Goal: Information Seeking & Learning: Learn about a topic

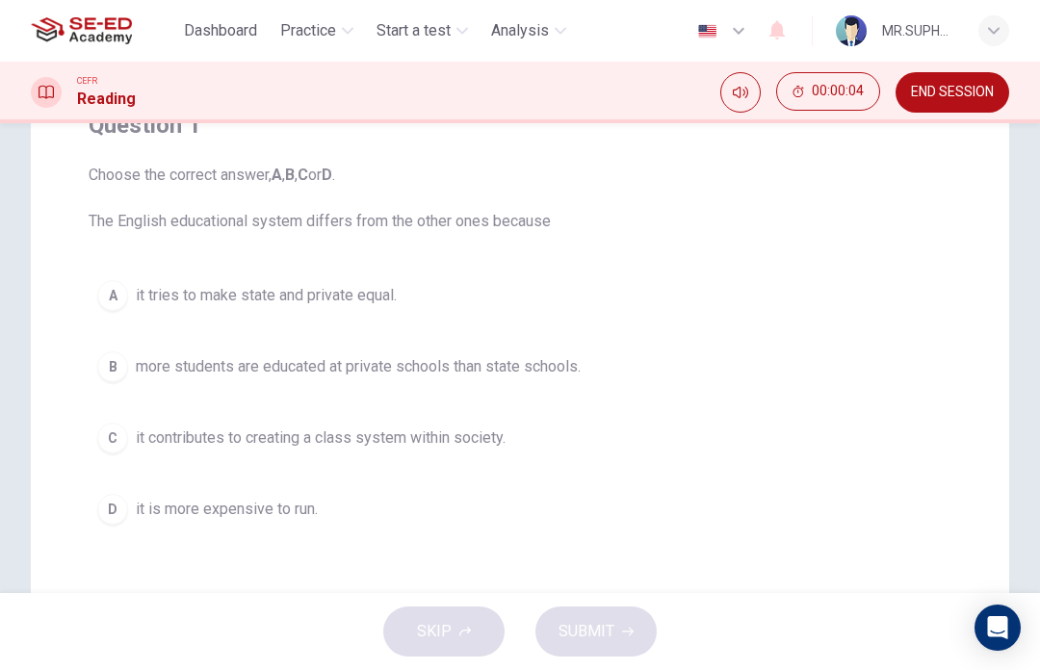
scroll to position [180, 0]
click at [515, 304] on button "A it tries to make state and private equal." at bounding box center [520, 295] width 863 height 48
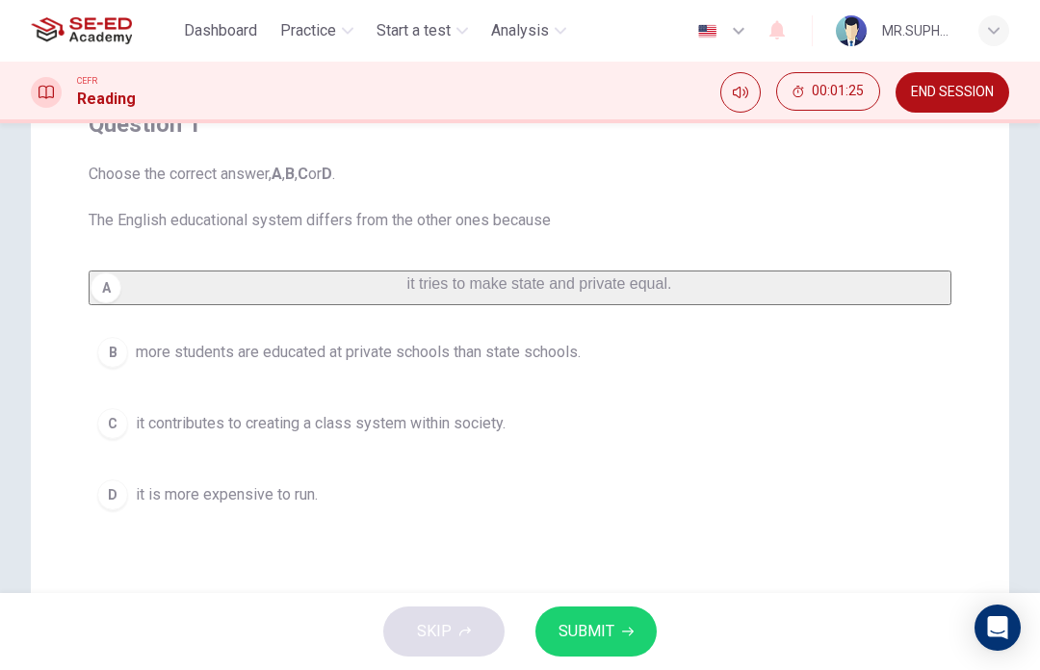
click at [612, 632] on span "SUBMIT" at bounding box center [587, 631] width 56 height 27
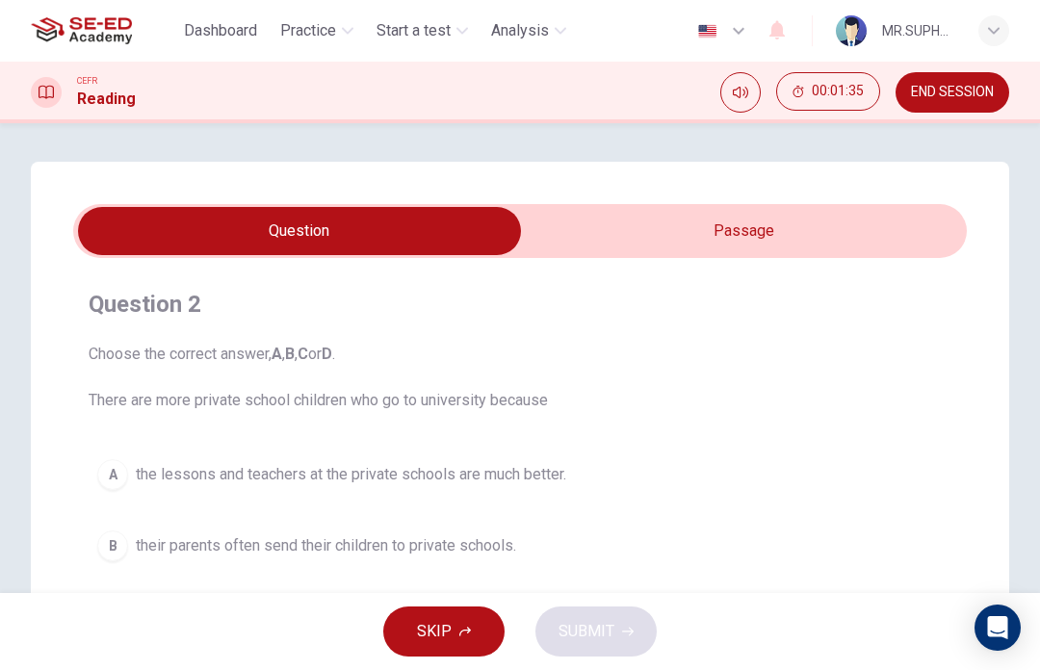
scroll to position [-1, 0]
click at [902, 211] on input "checkbox" at bounding box center [299, 231] width 1341 height 48
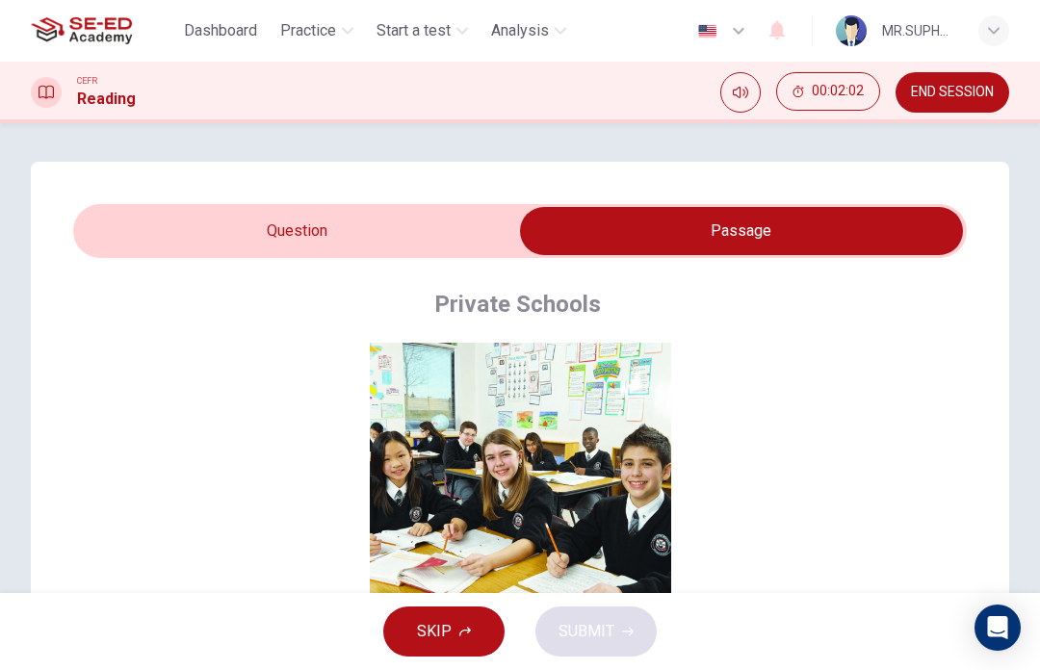
scroll to position [0, 0]
click at [396, 226] on input "checkbox" at bounding box center [741, 231] width 1341 height 48
checkbox input "false"
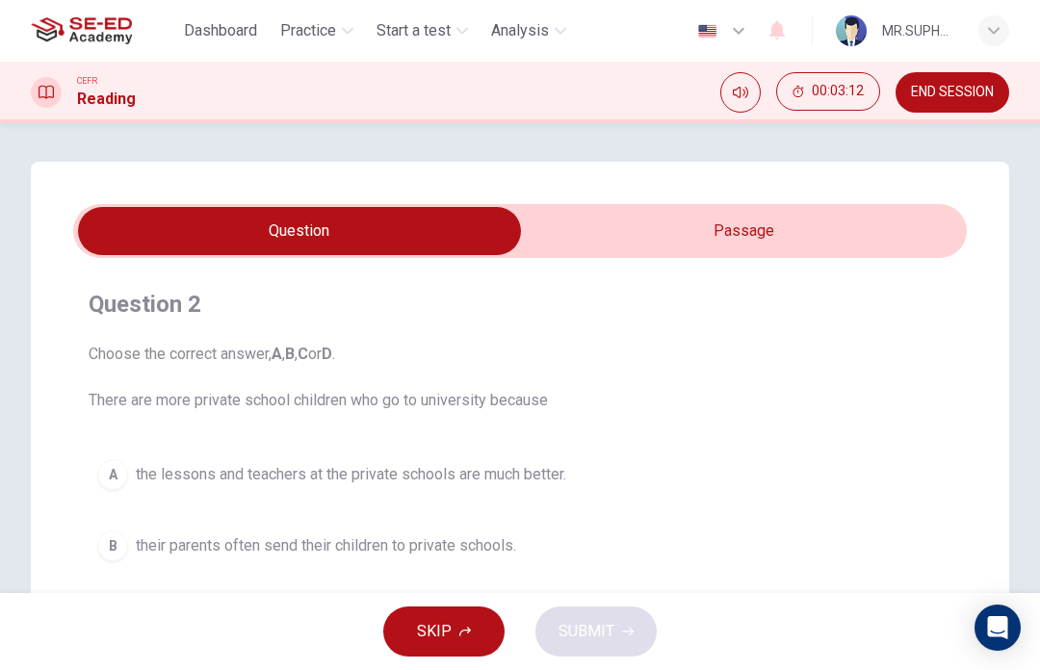
click at [976, 416] on div "Question 2 Choose the correct answer, A , B , C or D . There are more private s…" at bounding box center [520, 549] width 979 height 774
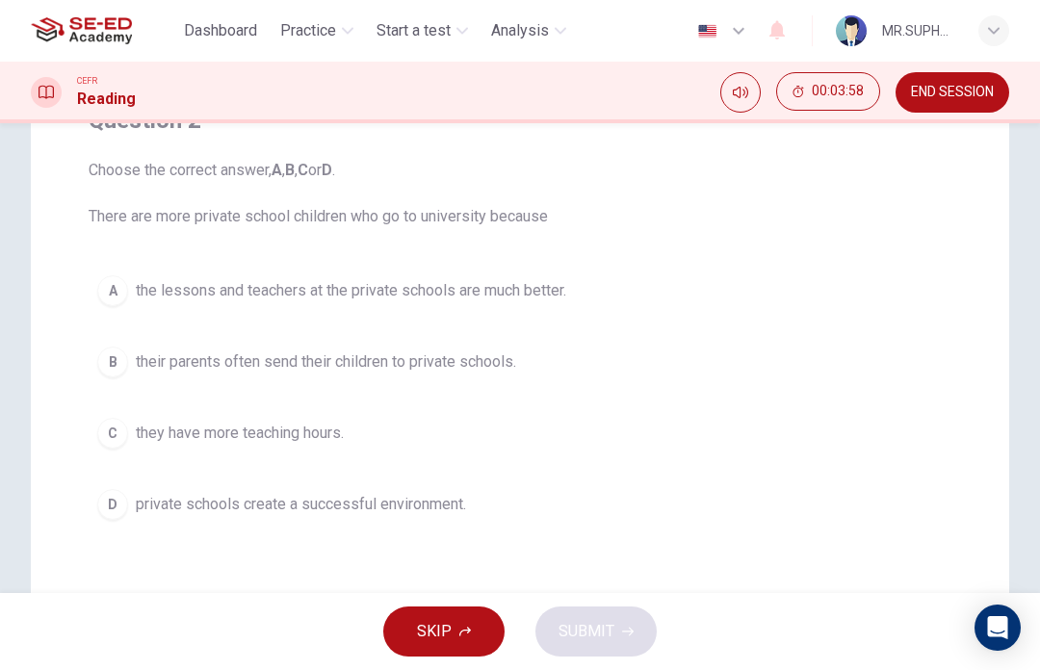
scroll to position [177, 0]
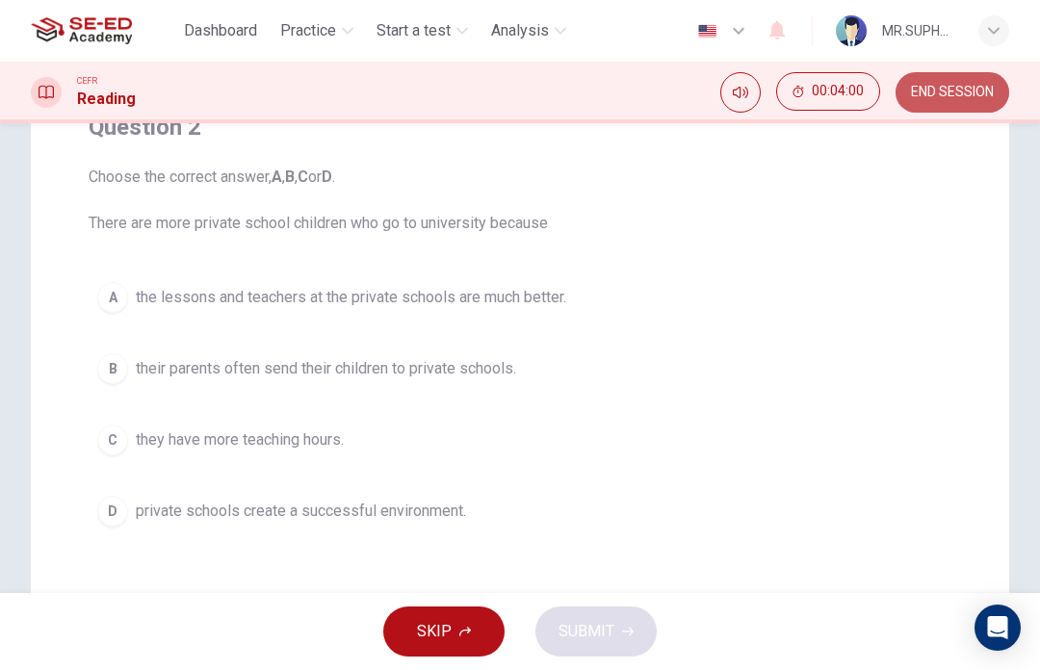
click at [964, 92] on span "END SESSION" at bounding box center [952, 92] width 83 height 15
click at [565, 283] on button "A the lessons and teachers at the private schools are much better." at bounding box center [520, 298] width 863 height 48
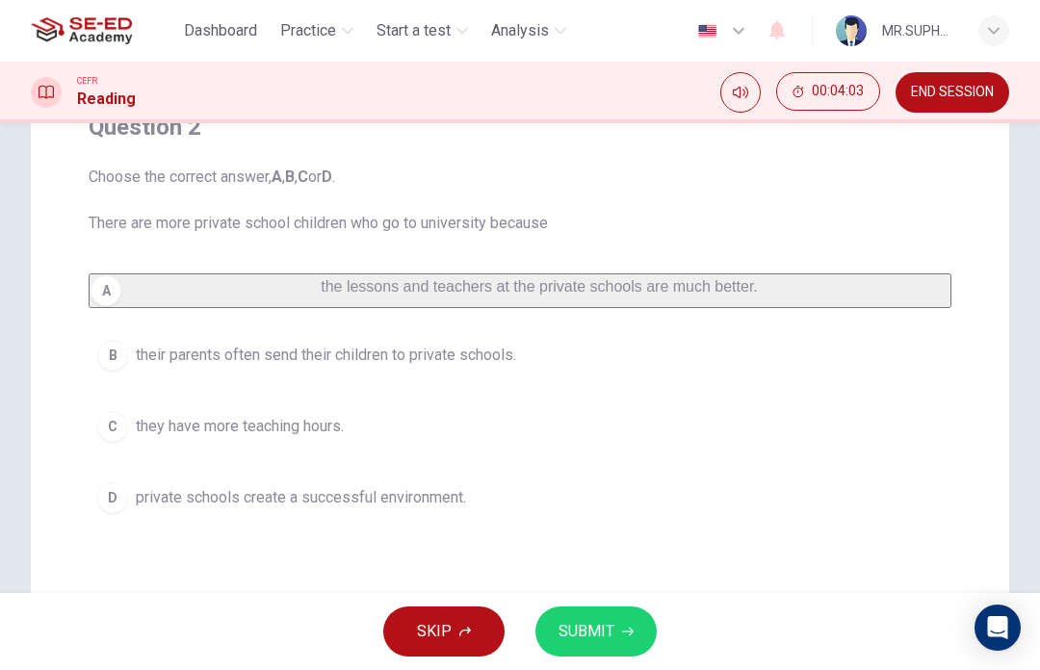
click at [573, 351] on button "B their parents often send their children to private schools." at bounding box center [520, 355] width 863 height 48
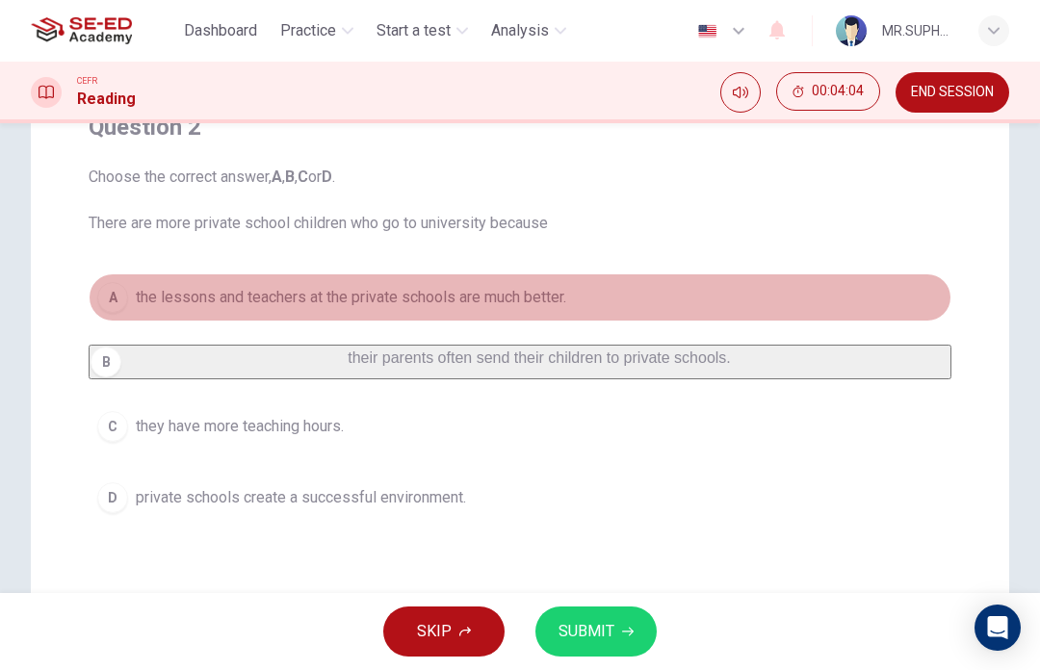
click at [582, 301] on button "A the lessons and teachers at the private schools are much better." at bounding box center [520, 298] width 863 height 48
click at [582, 363] on button "B their parents often send their children to private schools." at bounding box center [520, 362] width 863 height 35
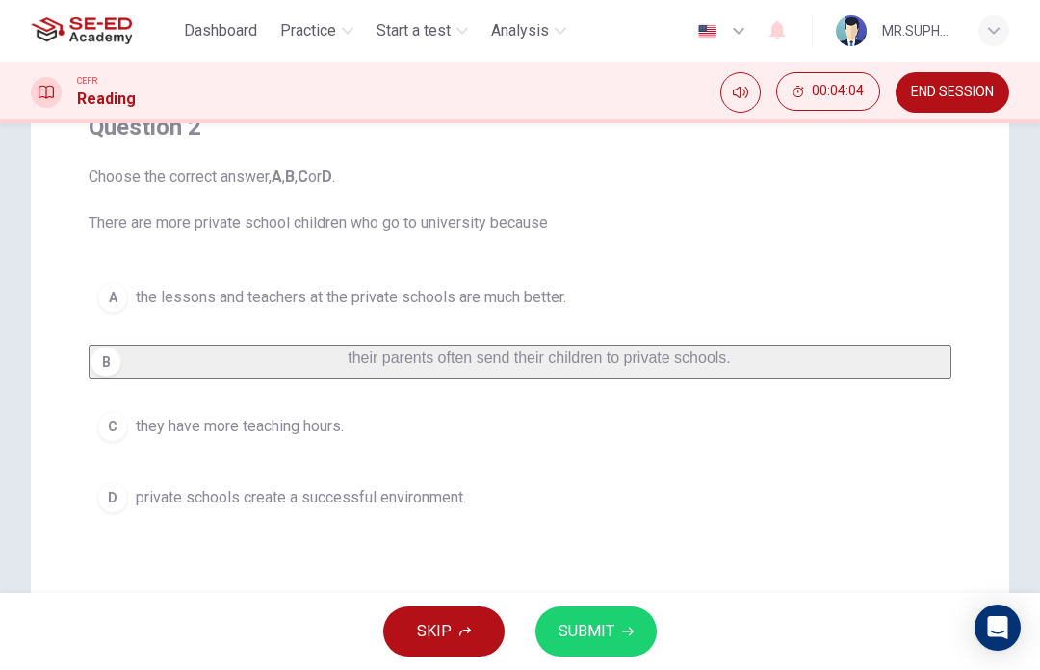
click at [582, 362] on button "B their parents often send their children to private schools." at bounding box center [520, 362] width 863 height 35
click at [580, 437] on button "C they have more teaching hours." at bounding box center [520, 427] width 863 height 48
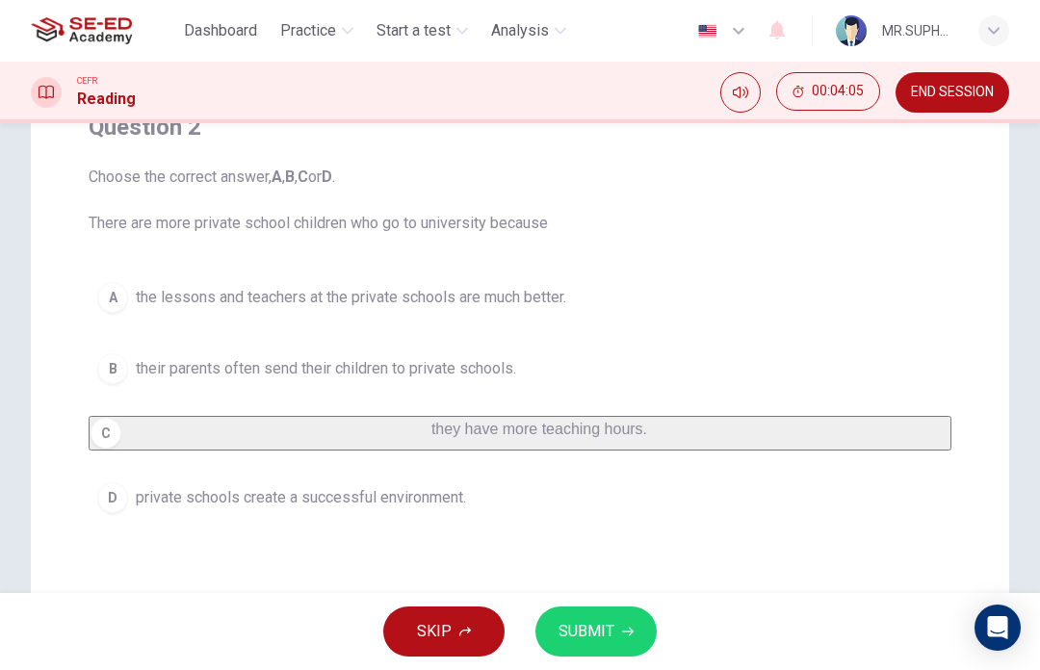
click at [580, 436] on button "C they have more teaching hours." at bounding box center [520, 433] width 863 height 35
click at [582, 374] on button "B their parents often send their children to private schools." at bounding box center [520, 369] width 863 height 48
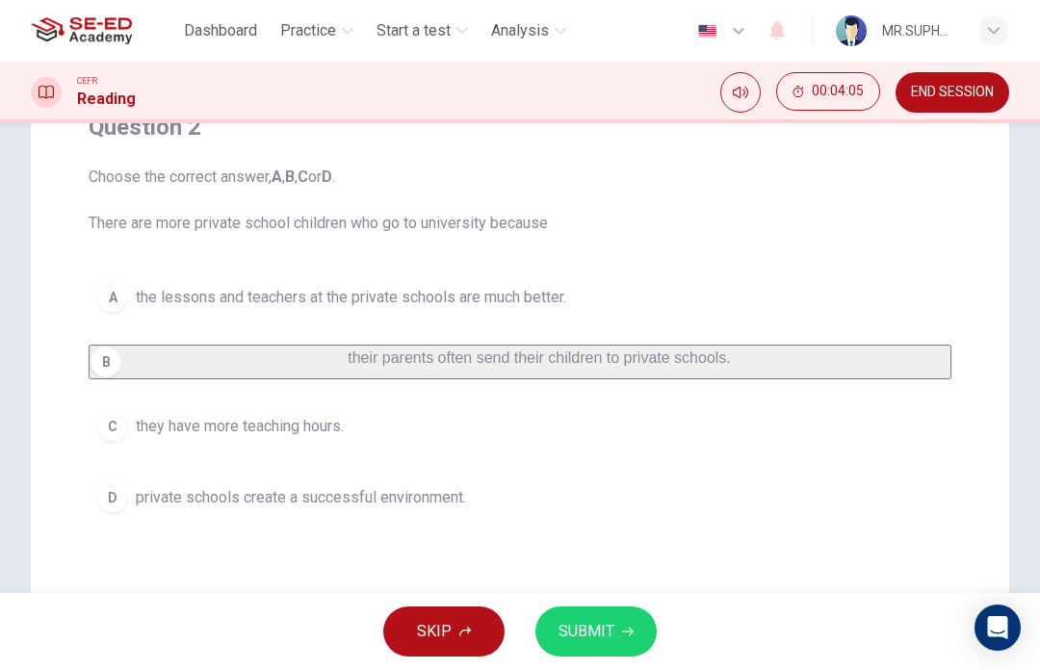
click at [556, 475] on div "A the lessons and teachers at the private schools are much better. B their pare…" at bounding box center [520, 398] width 863 height 248
click at [554, 372] on button "B their parents often send their children to private schools." at bounding box center [520, 362] width 863 height 35
click at [562, 379] on button "B their parents often send their children to private schools." at bounding box center [520, 362] width 863 height 35
click at [600, 627] on span "SUBMIT" at bounding box center [587, 631] width 56 height 27
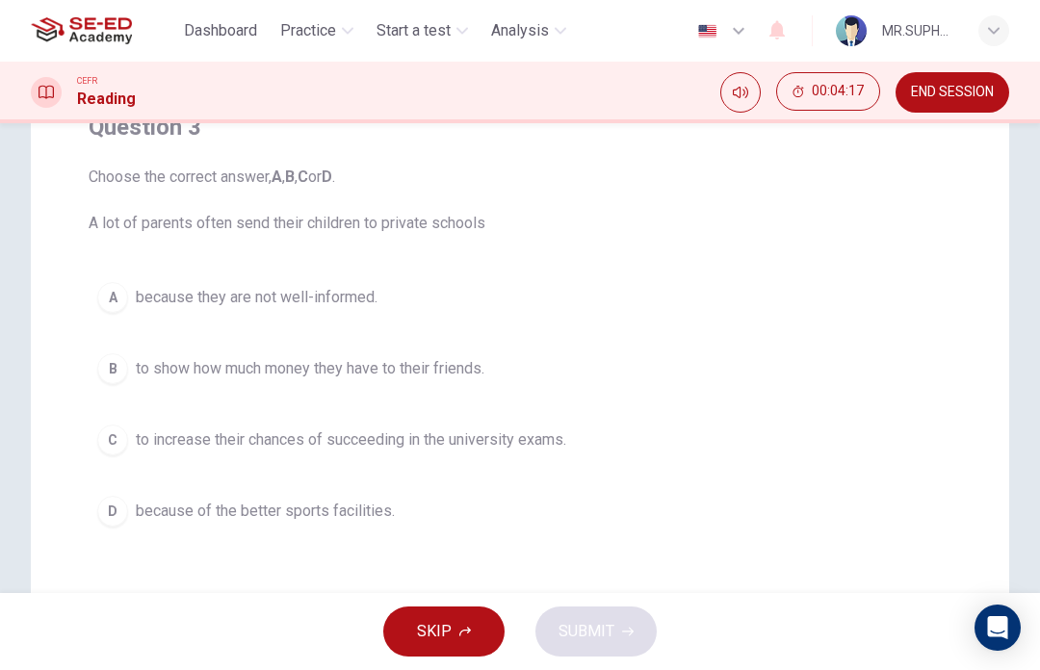
click at [606, 431] on button "C to increase their chances of succeeding in the university exams." at bounding box center [520, 440] width 863 height 48
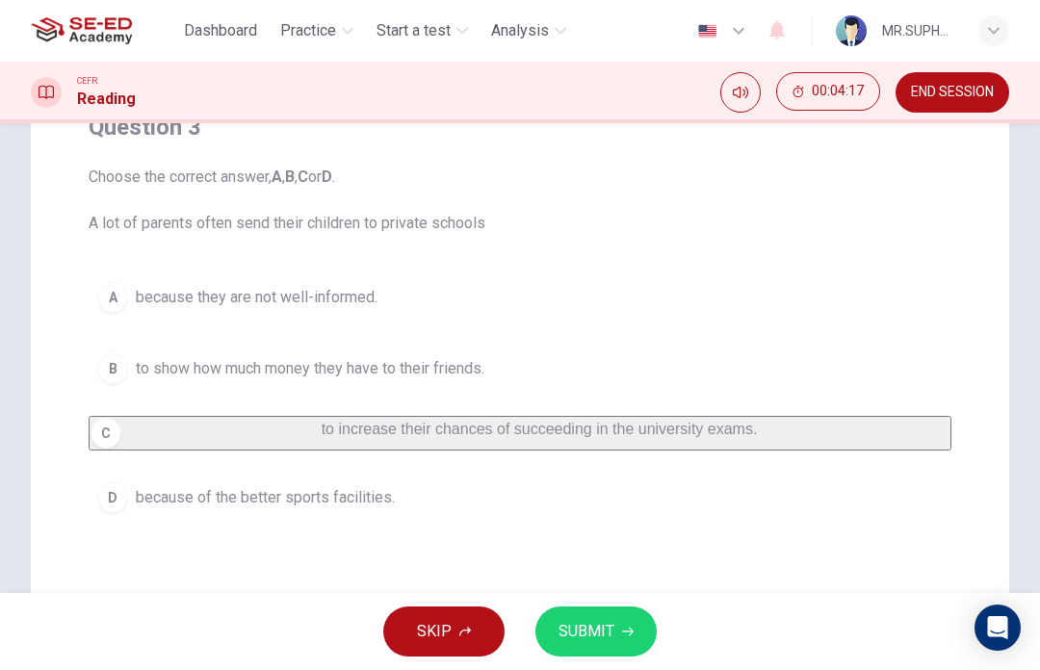
click at [601, 635] on span "SUBMIT" at bounding box center [587, 631] width 56 height 27
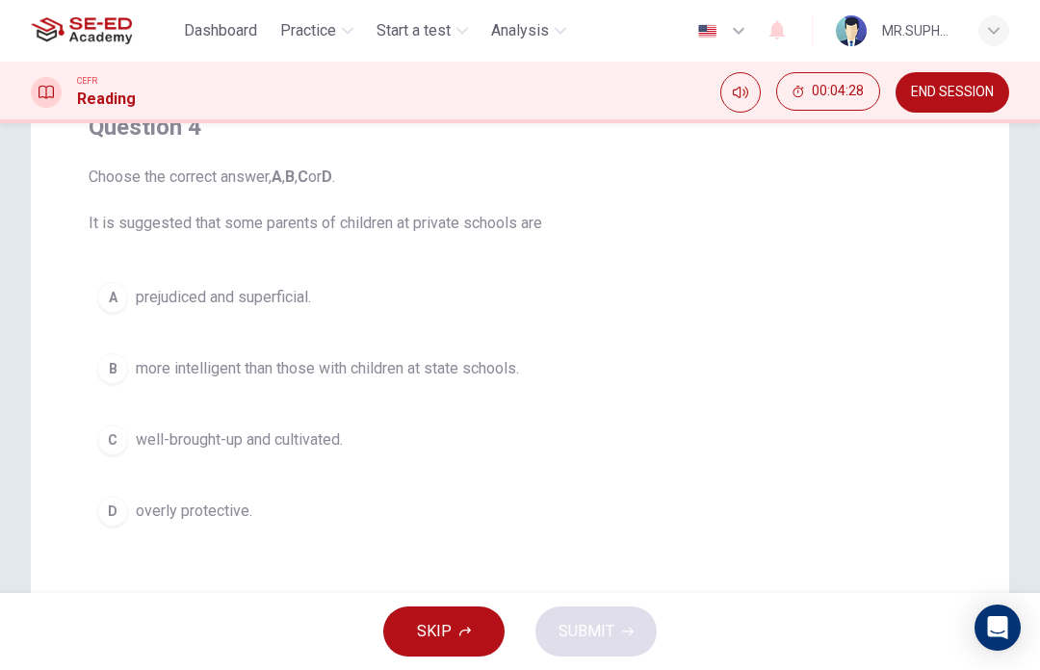
click at [376, 512] on button "D overly protective." at bounding box center [520, 511] width 863 height 48
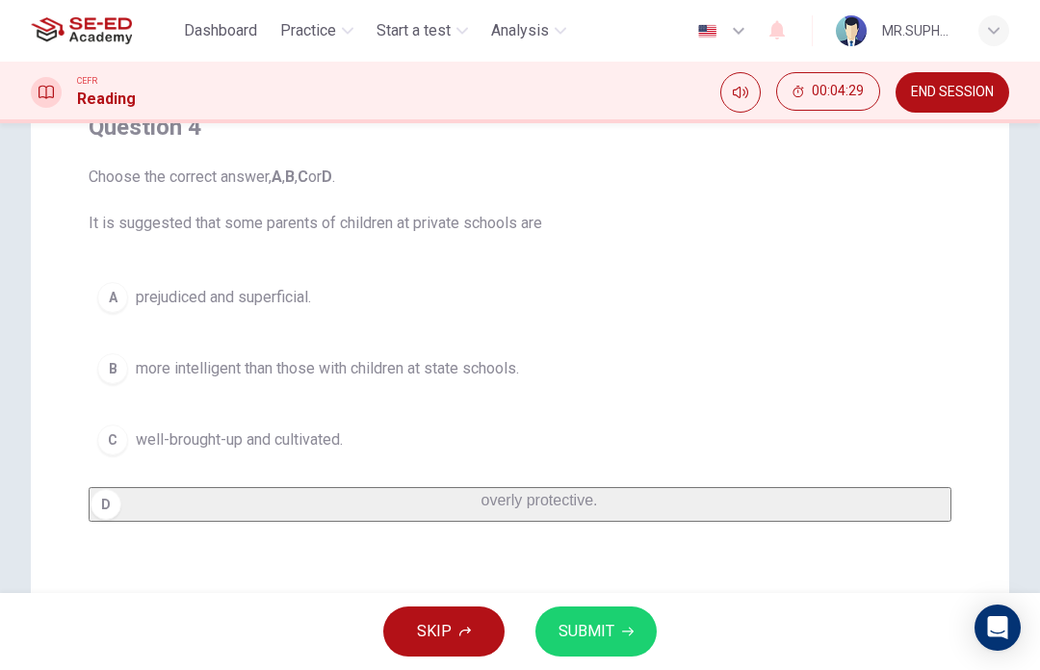
click at [595, 633] on span "SUBMIT" at bounding box center [587, 631] width 56 height 27
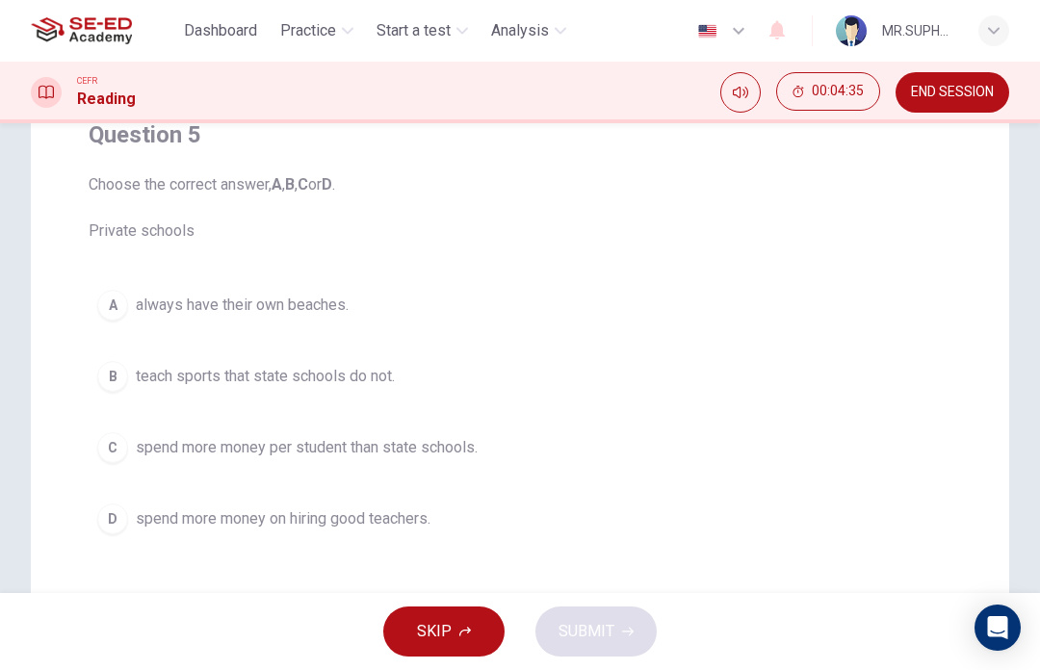
scroll to position [166, 0]
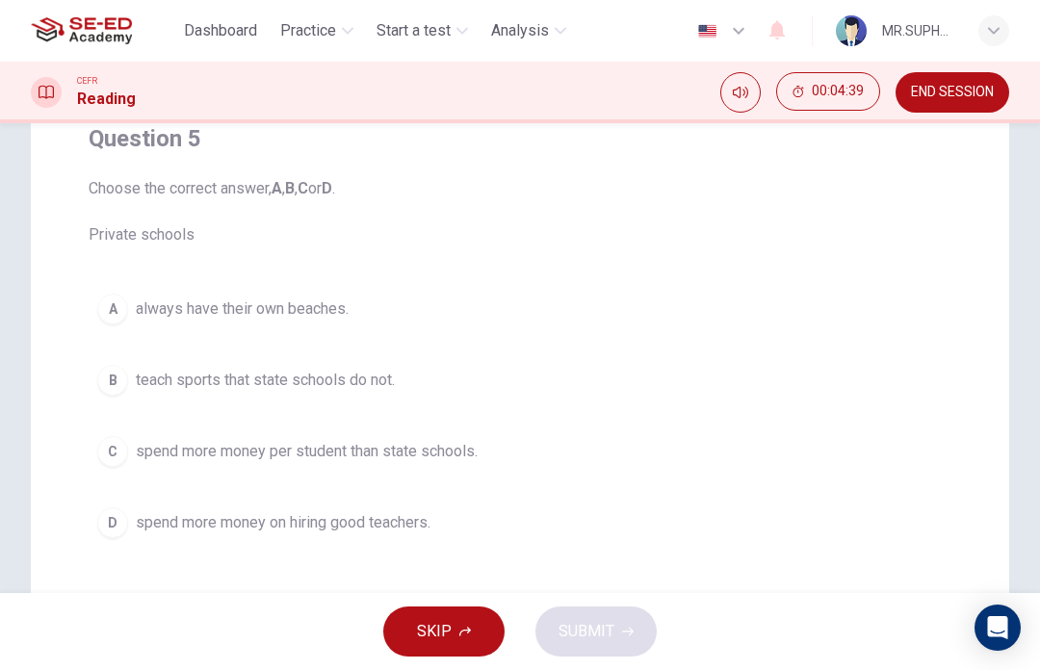
click at [957, 76] on button "END SESSION" at bounding box center [953, 92] width 114 height 40
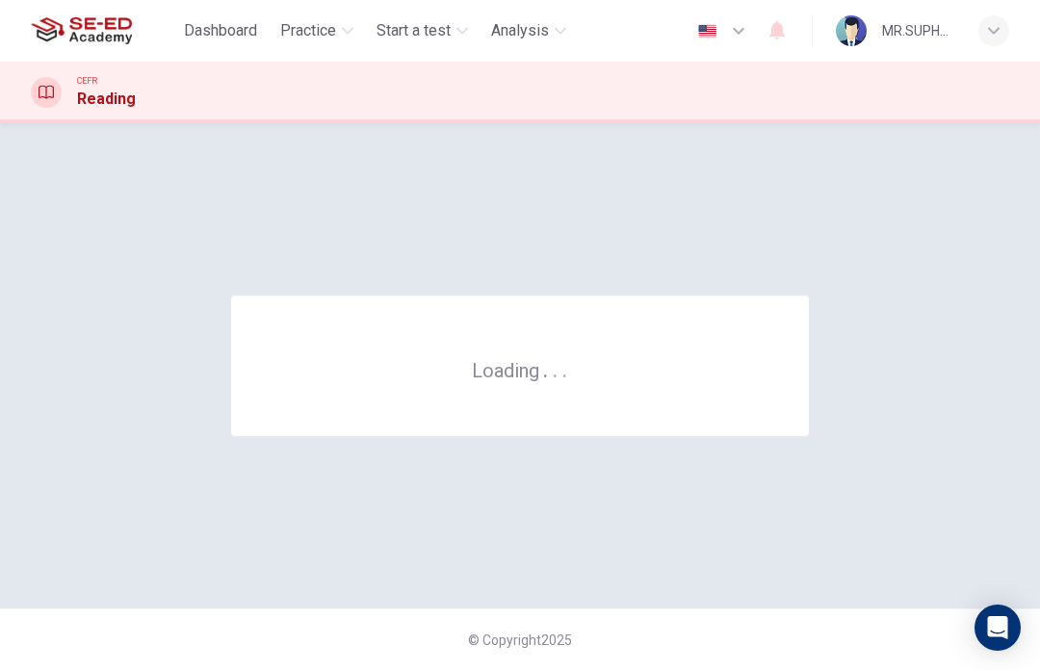
scroll to position [0, 0]
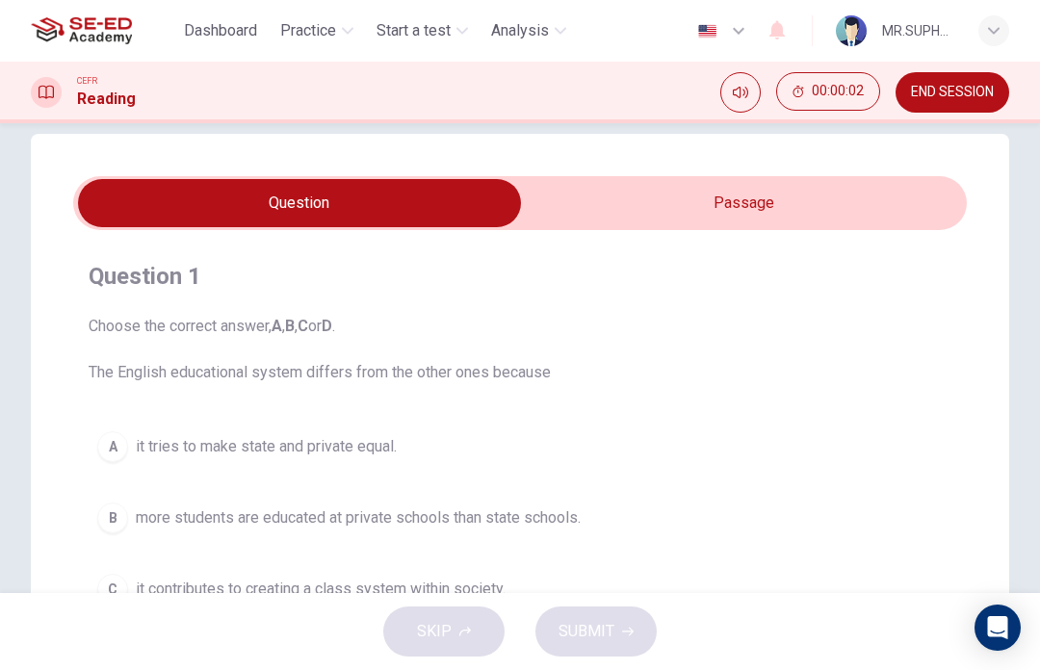
scroll to position [37, 0]
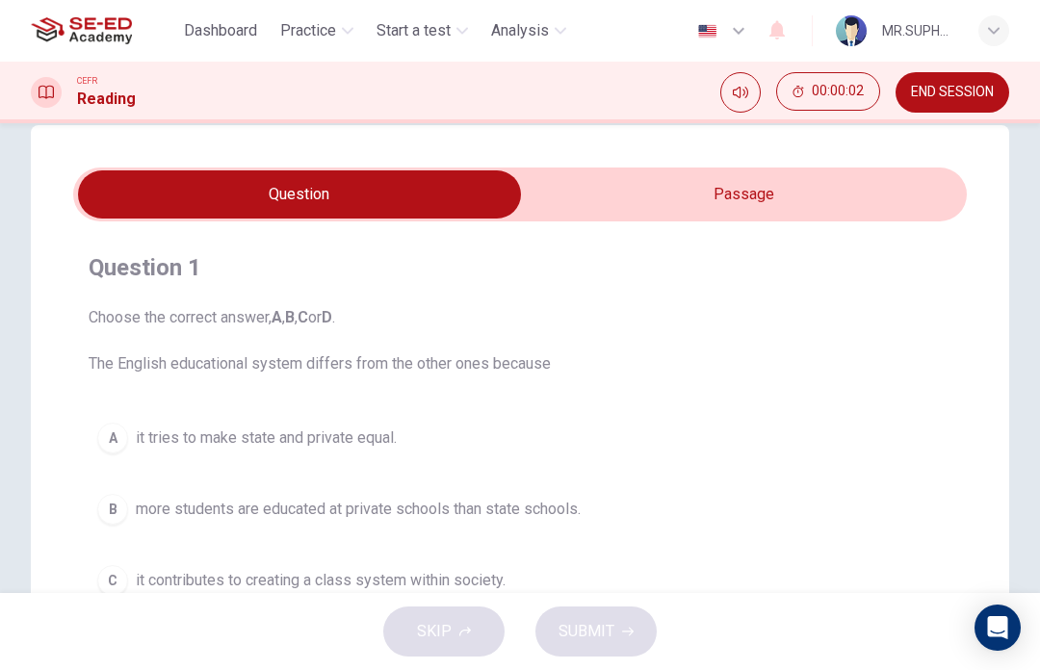
click at [812, 194] on input "checkbox" at bounding box center [299, 194] width 1341 height 48
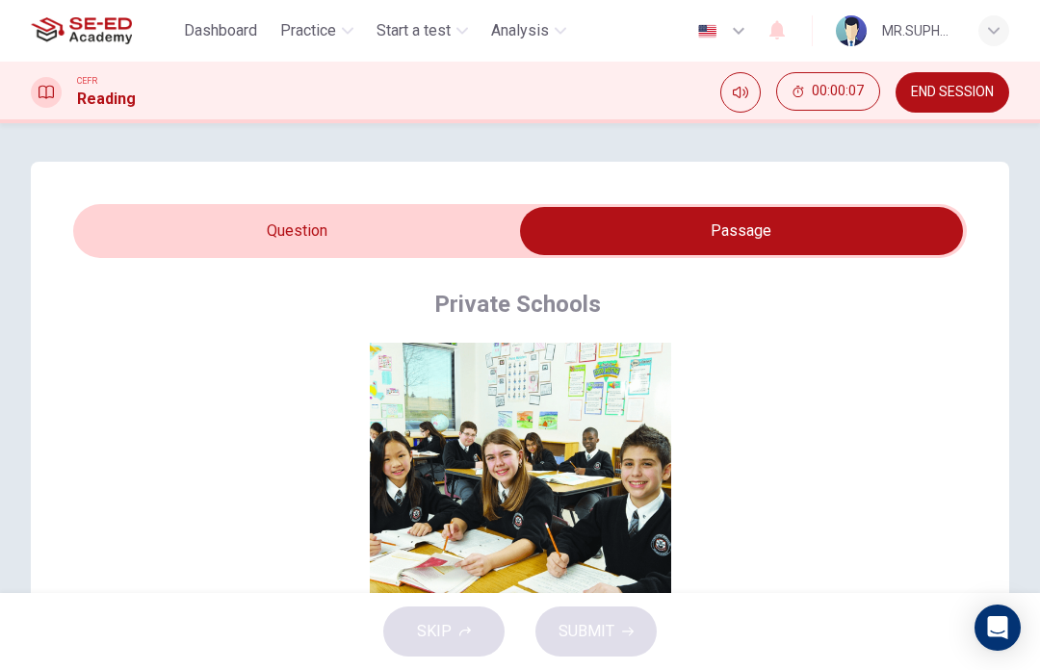
scroll to position [0, 0]
click at [466, 236] on input "checkbox" at bounding box center [741, 231] width 1341 height 48
checkbox input "false"
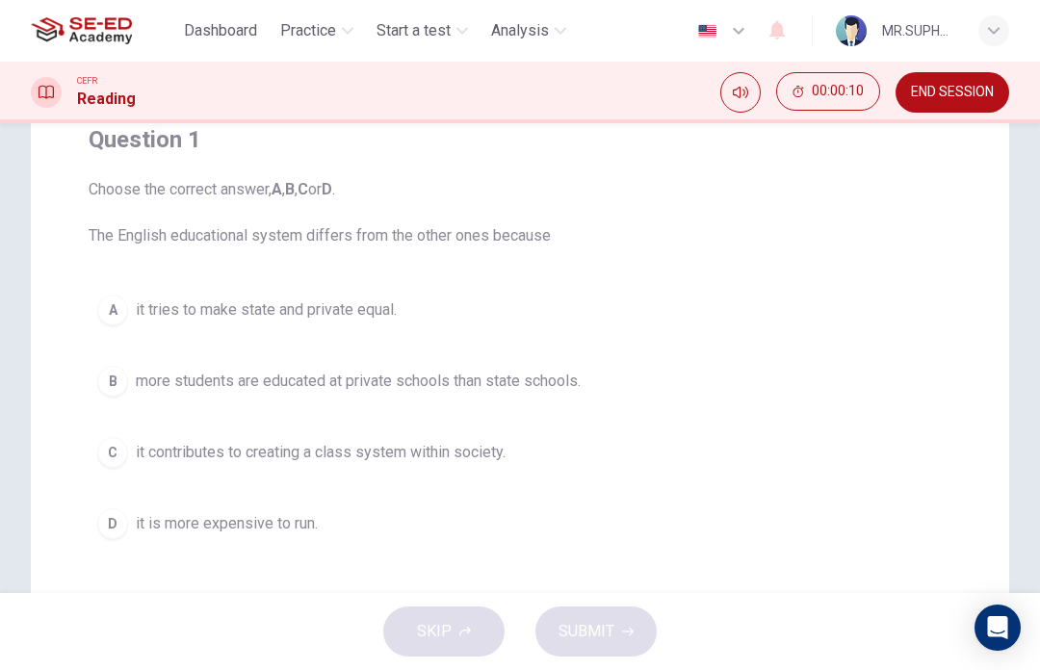
scroll to position [176, 0]
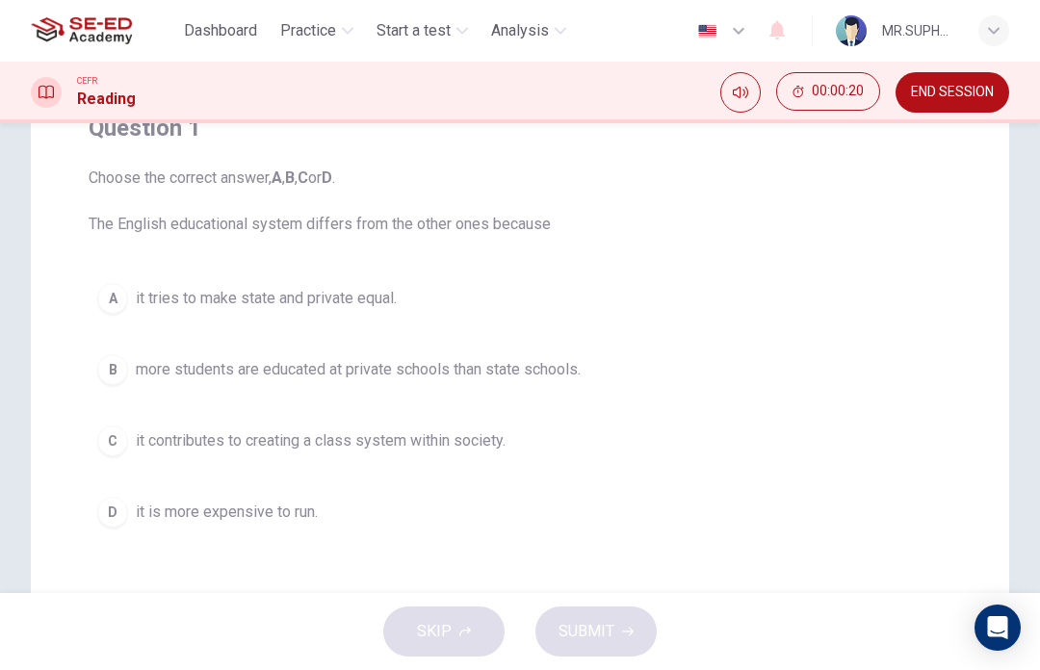
click at [649, 372] on button "B more students are educated at private schools than state schools." at bounding box center [520, 370] width 863 height 48
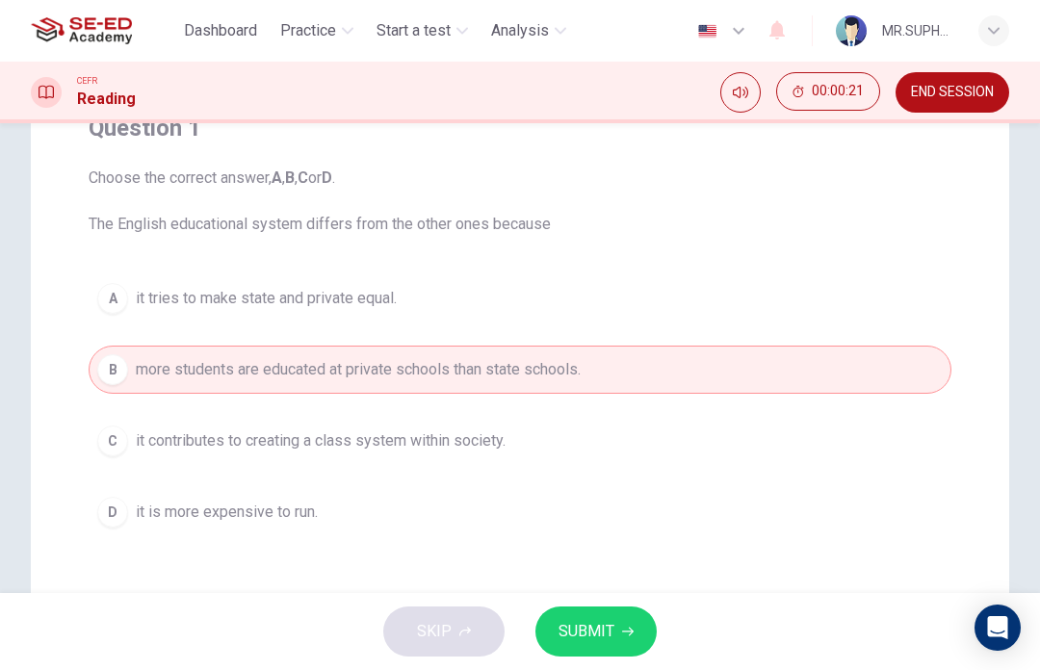
click at [596, 636] on span "SUBMIT" at bounding box center [587, 631] width 56 height 27
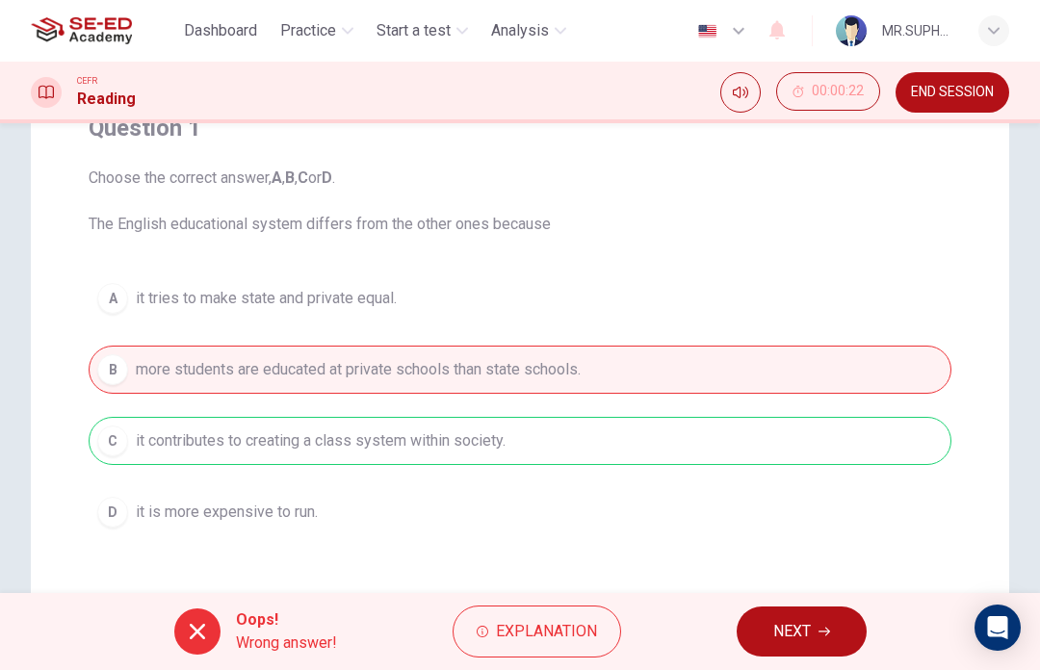
click at [804, 648] on button "NEXT" at bounding box center [802, 632] width 130 height 50
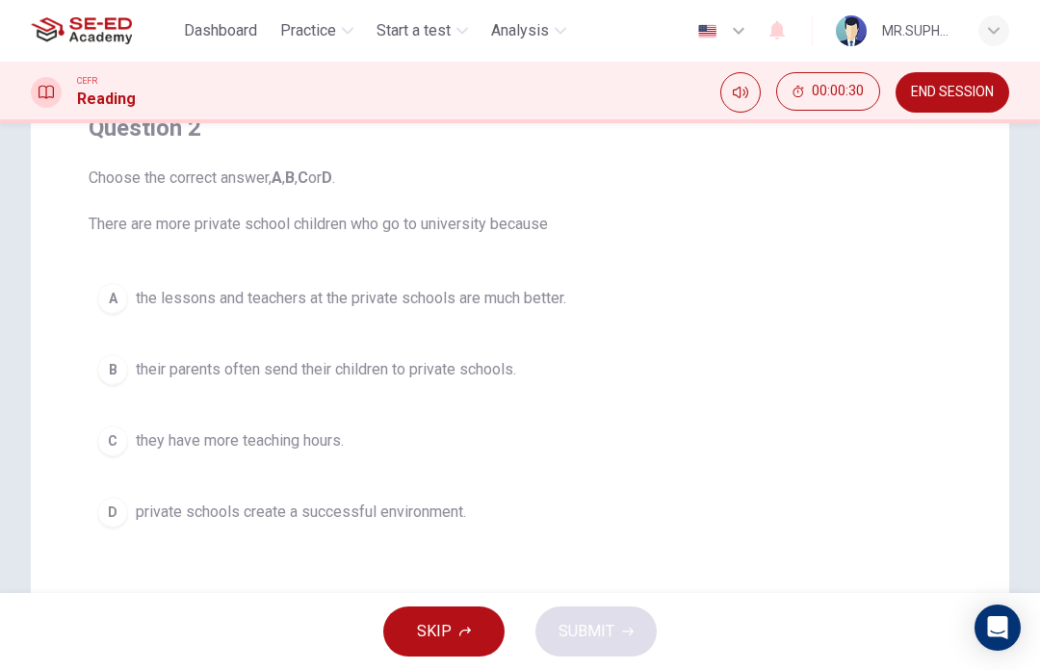
click at [470, 379] on span "their parents often send their children to private schools." at bounding box center [326, 369] width 380 height 23
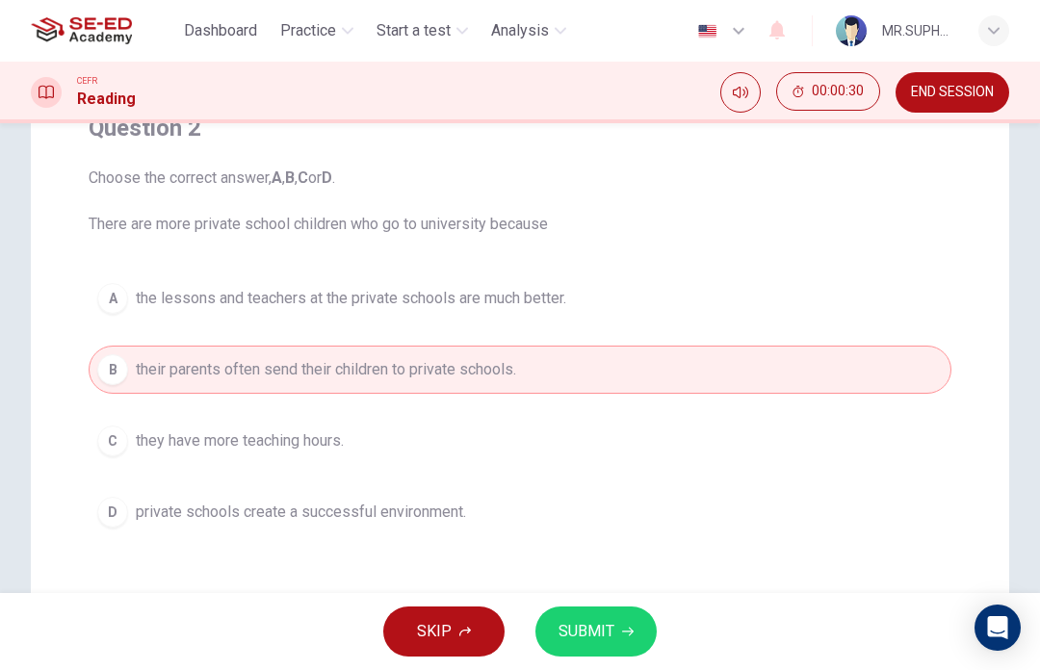
click at [582, 618] on span "SUBMIT" at bounding box center [587, 631] width 56 height 27
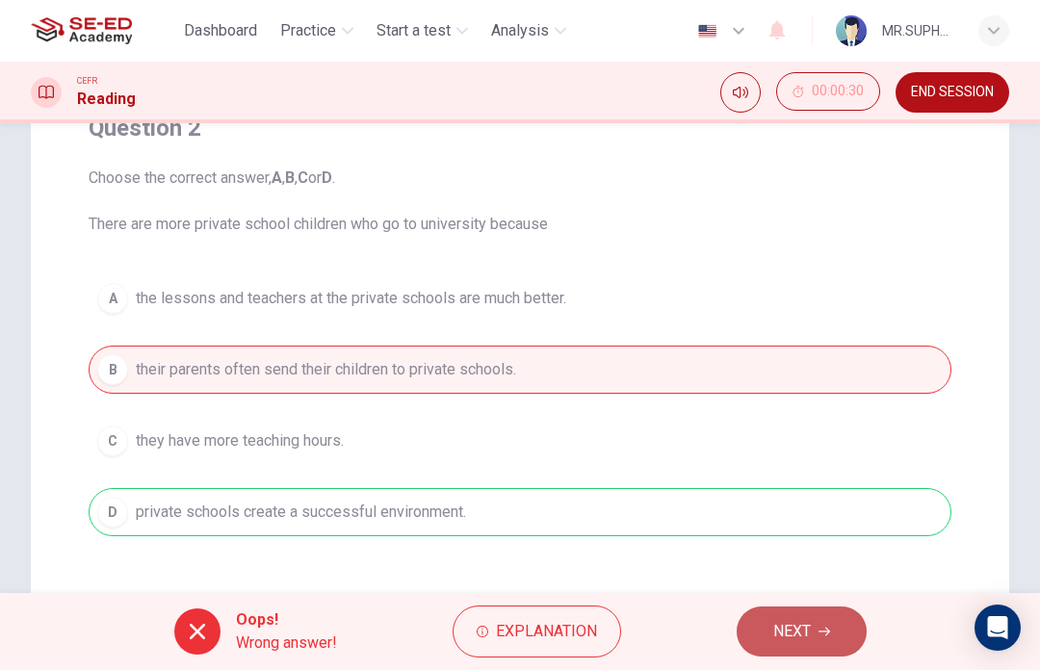
click at [798, 648] on button "NEXT" at bounding box center [802, 632] width 130 height 50
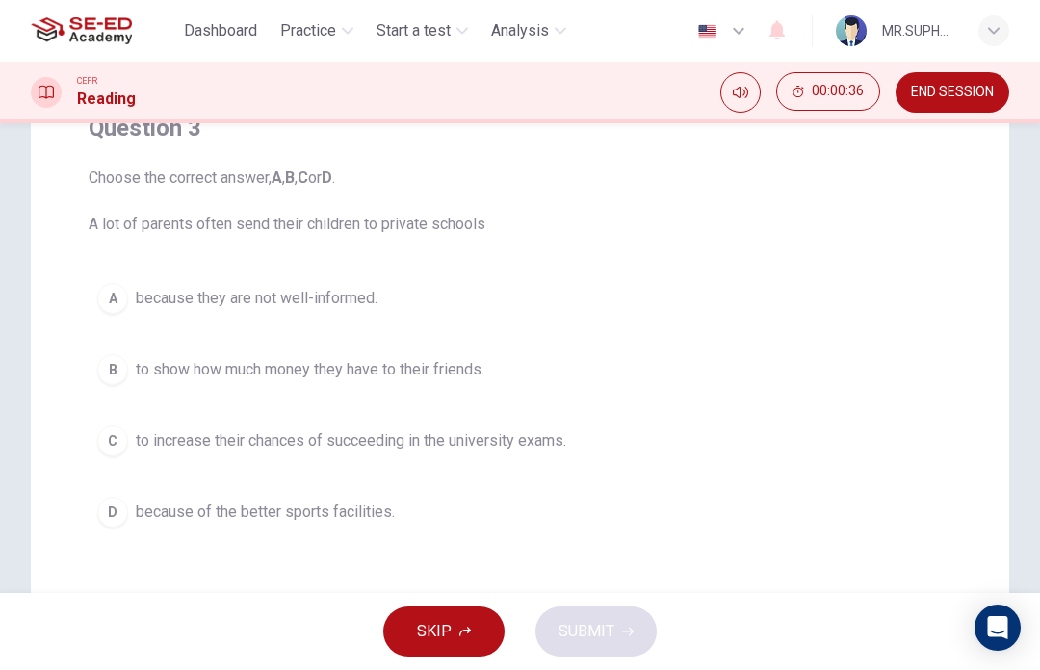
click at [618, 436] on button "C to increase their chances of succeeding in the university exams." at bounding box center [520, 441] width 863 height 48
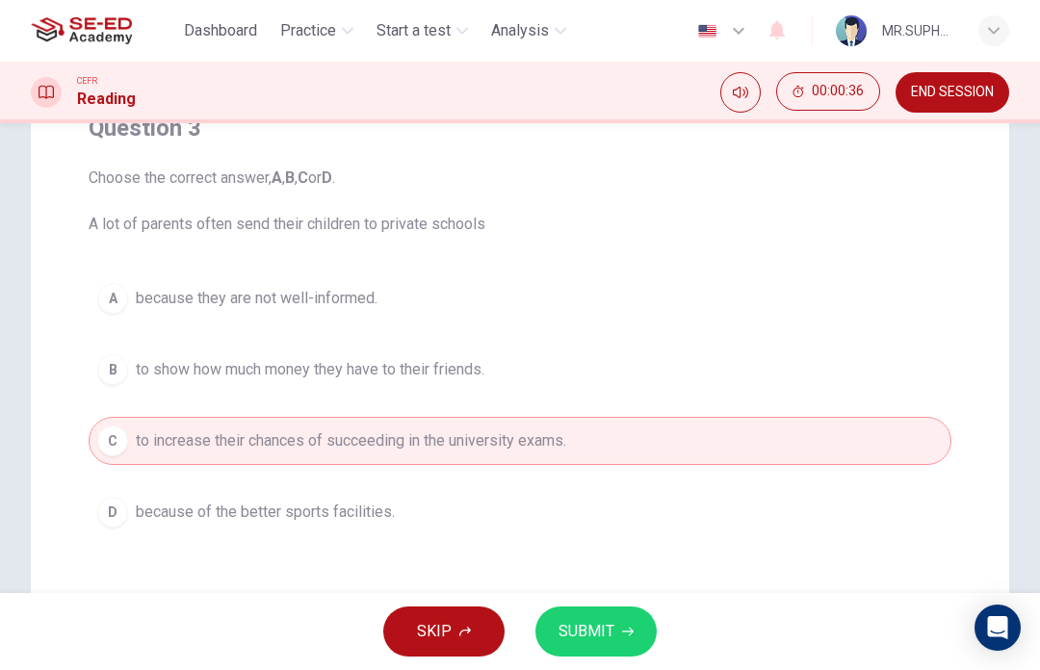
click at [584, 644] on span "SUBMIT" at bounding box center [587, 631] width 56 height 27
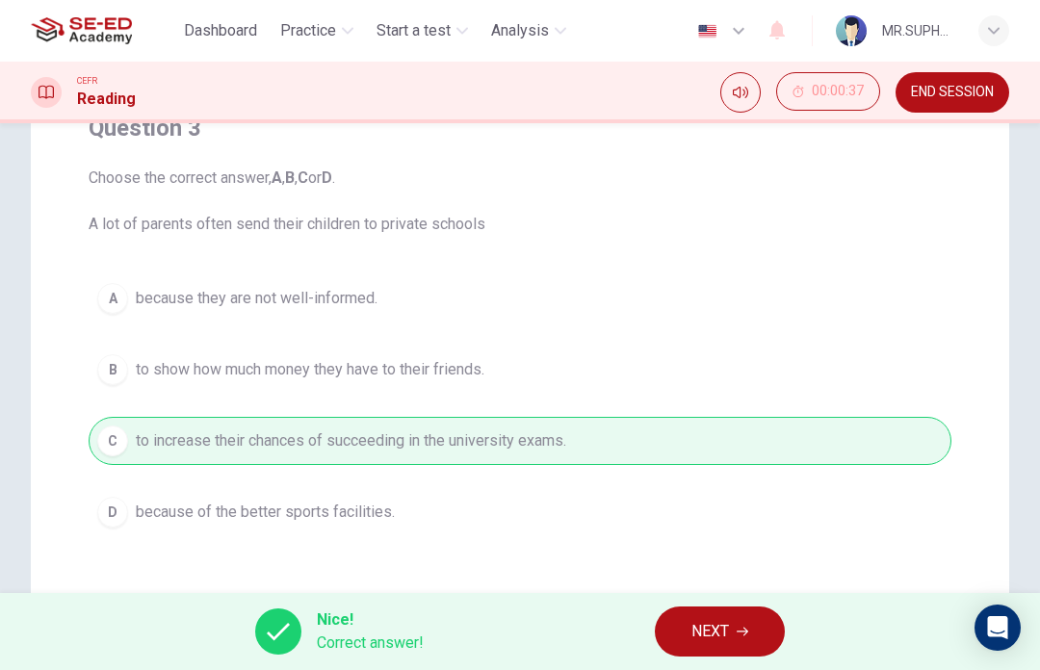
click at [733, 633] on button "NEXT" at bounding box center [720, 632] width 130 height 50
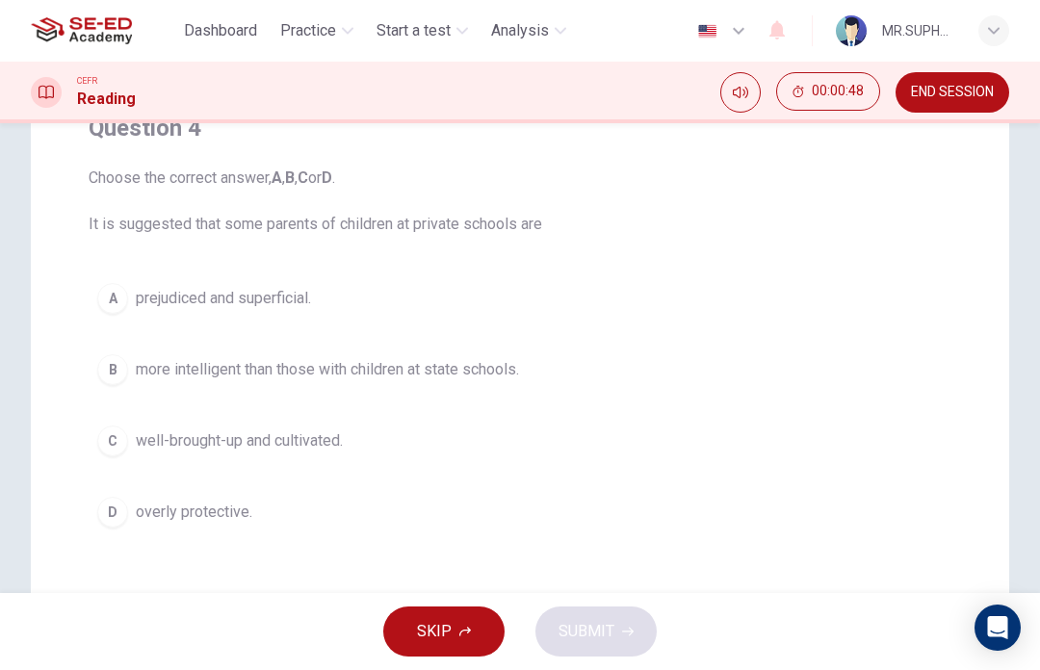
click at [533, 368] on button "B more intelligent than those with children at state schools." at bounding box center [520, 370] width 863 height 48
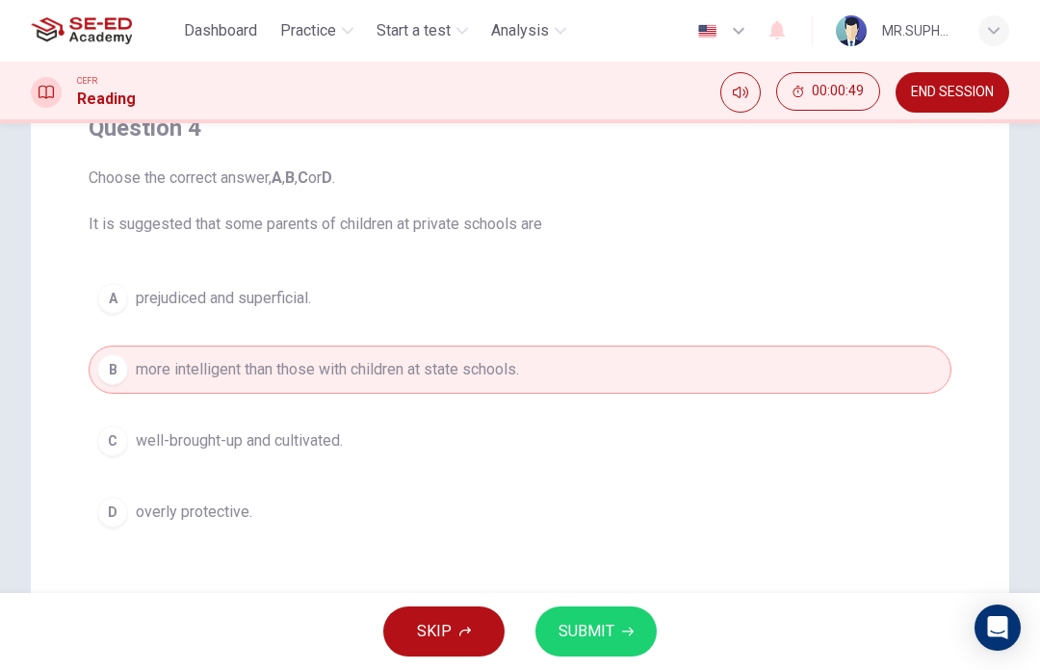
click at [573, 630] on span "SUBMIT" at bounding box center [587, 631] width 56 height 27
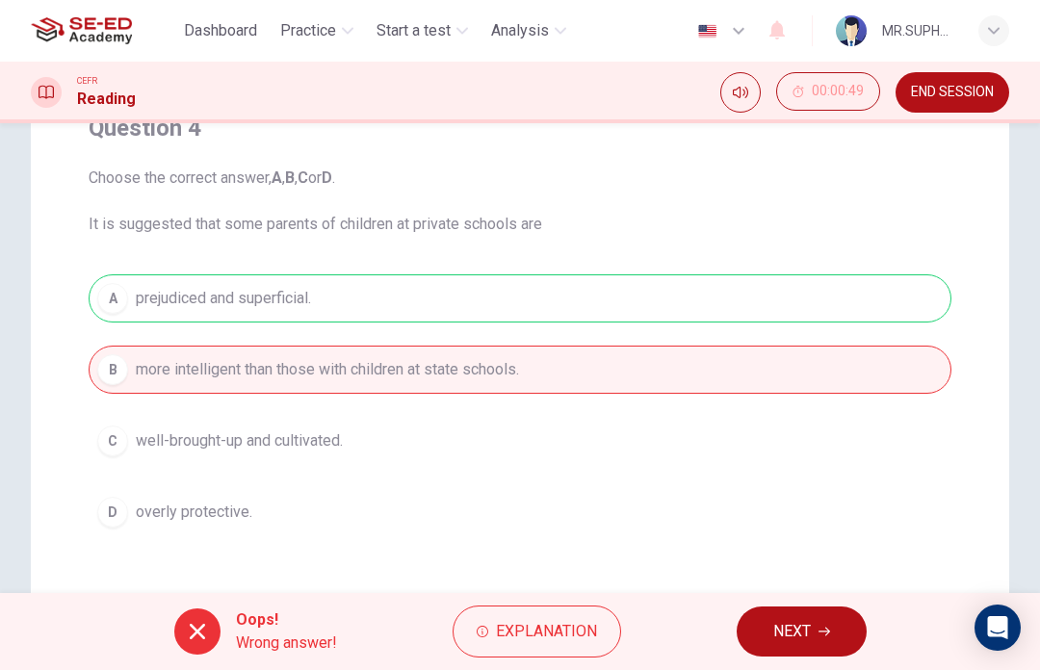
click at [961, 91] on span "END SESSION" at bounding box center [952, 92] width 83 height 15
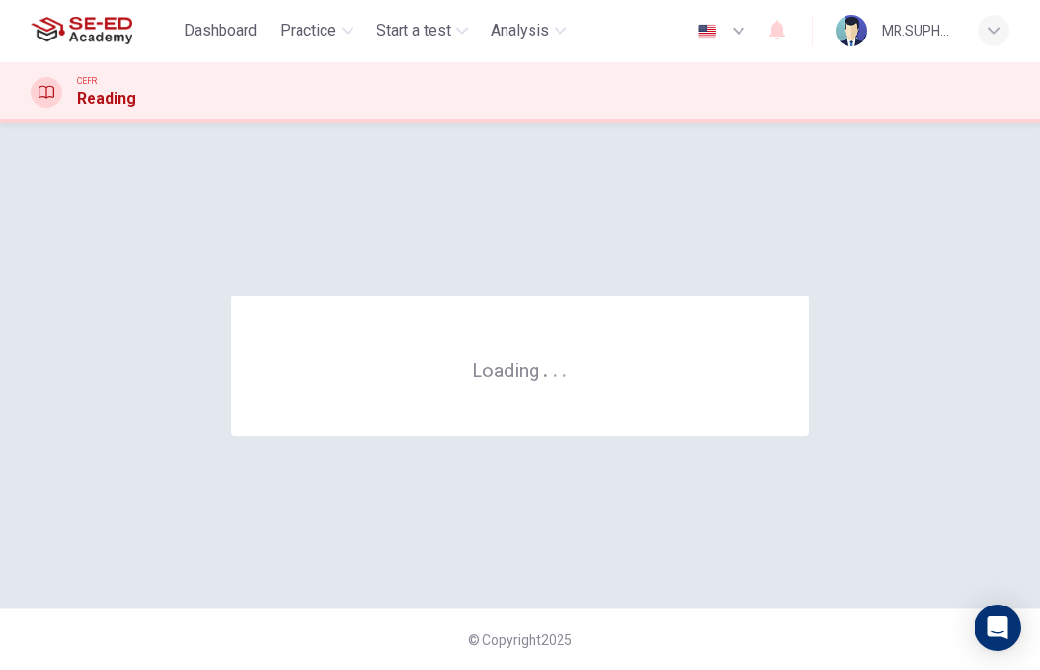
scroll to position [0, 0]
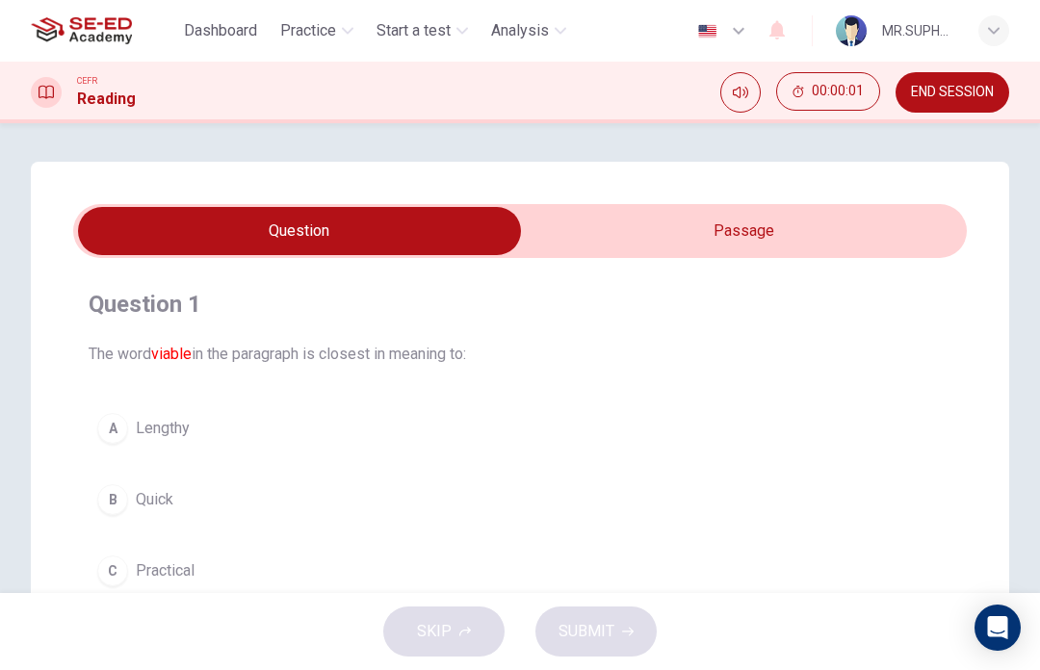
click at [891, 234] on input "checkbox" at bounding box center [299, 231] width 1341 height 48
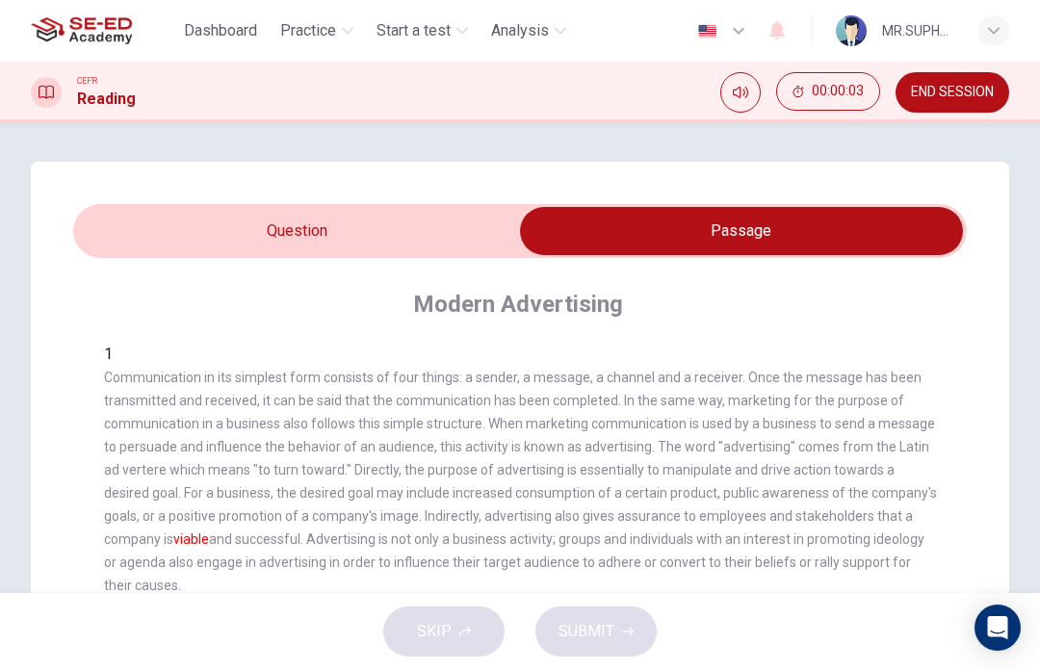
click at [362, 269] on div "Modern Advertising 1 Communication in its simplest form consists of four things…" at bounding box center [520, 660] width 894 height 805
click at [407, 236] on input "checkbox" at bounding box center [741, 231] width 1341 height 48
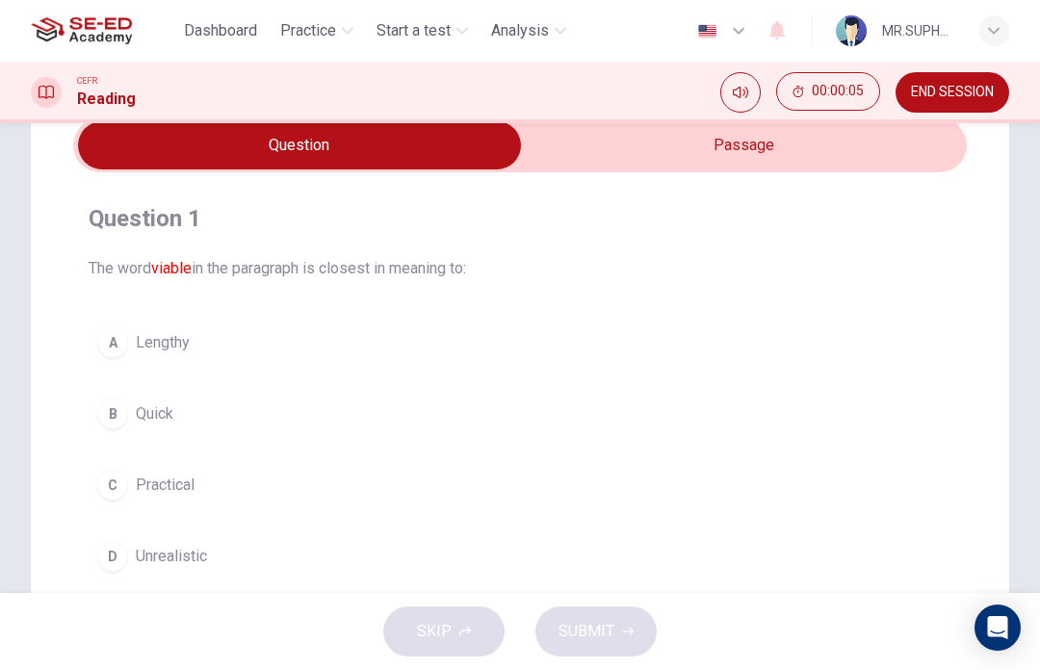
scroll to position [88, 0]
click at [821, 146] on input "checkbox" at bounding box center [299, 143] width 1341 height 48
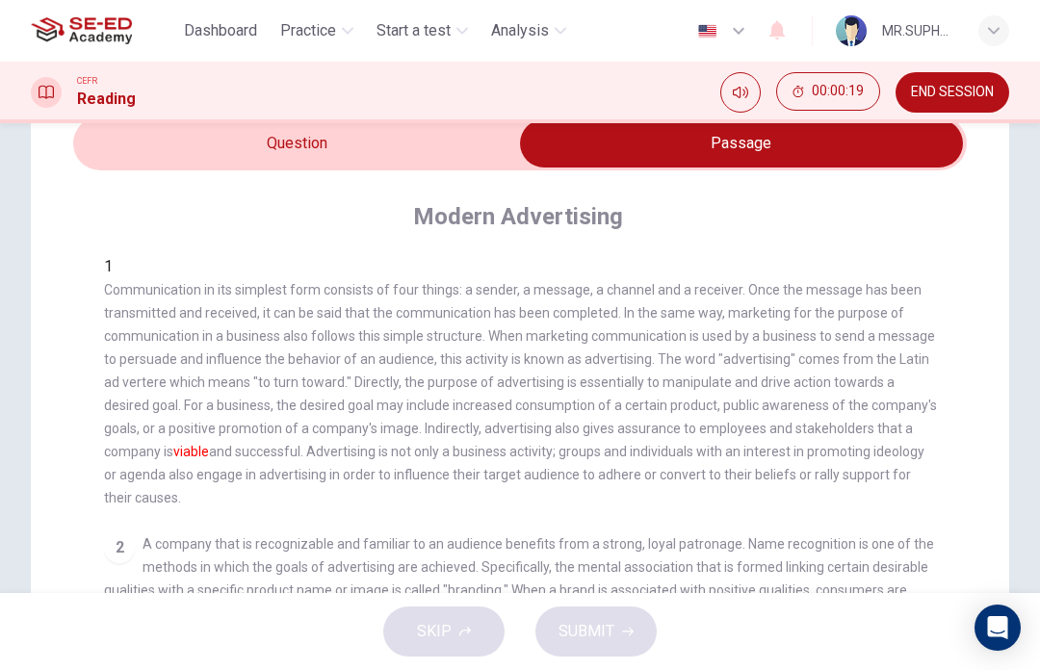
click at [430, 184] on div "Modern Advertising 1 Communication in its simplest form consists of four things…" at bounding box center [520, 572] width 894 height 805
click at [429, 184] on div "Modern Advertising 1 Communication in its simplest form consists of four things…" at bounding box center [520, 572] width 894 height 805
click at [482, 144] on input "checkbox" at bounding box center [741, 143] width 1341 height 48
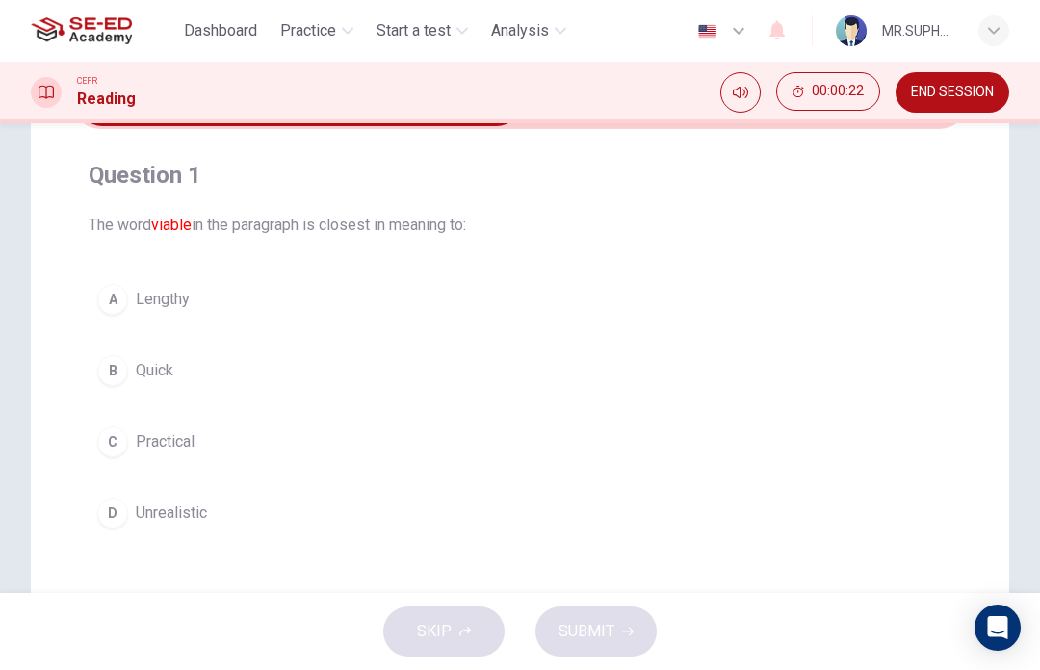
scroll to position [132, 0]
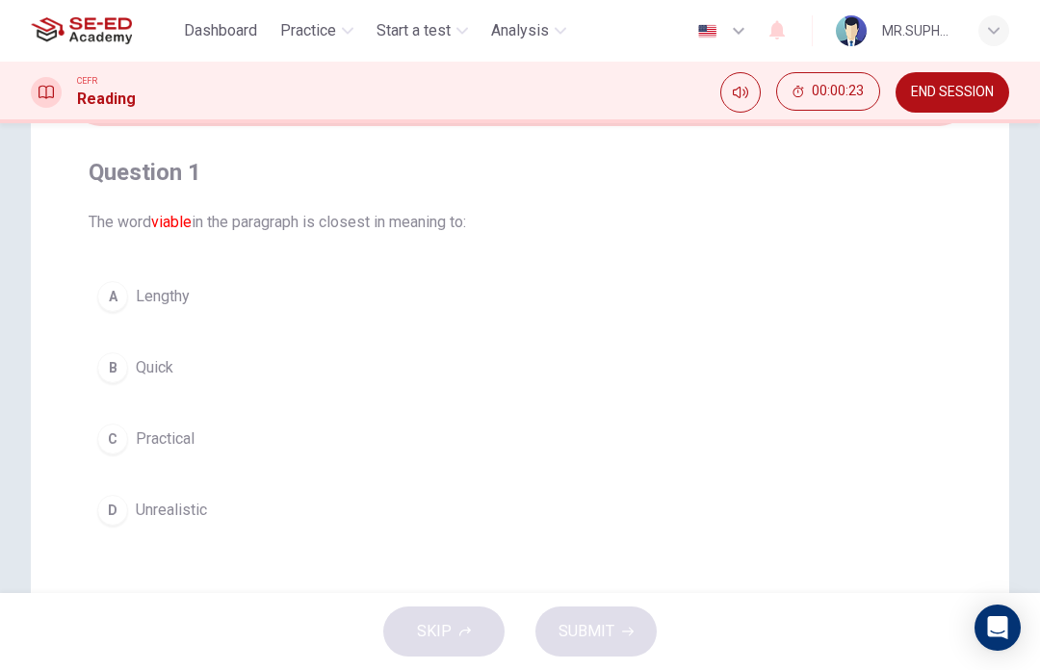
click at [225, 431] on button "C Practical" at bounding box center [520, 439] width 863 height 48
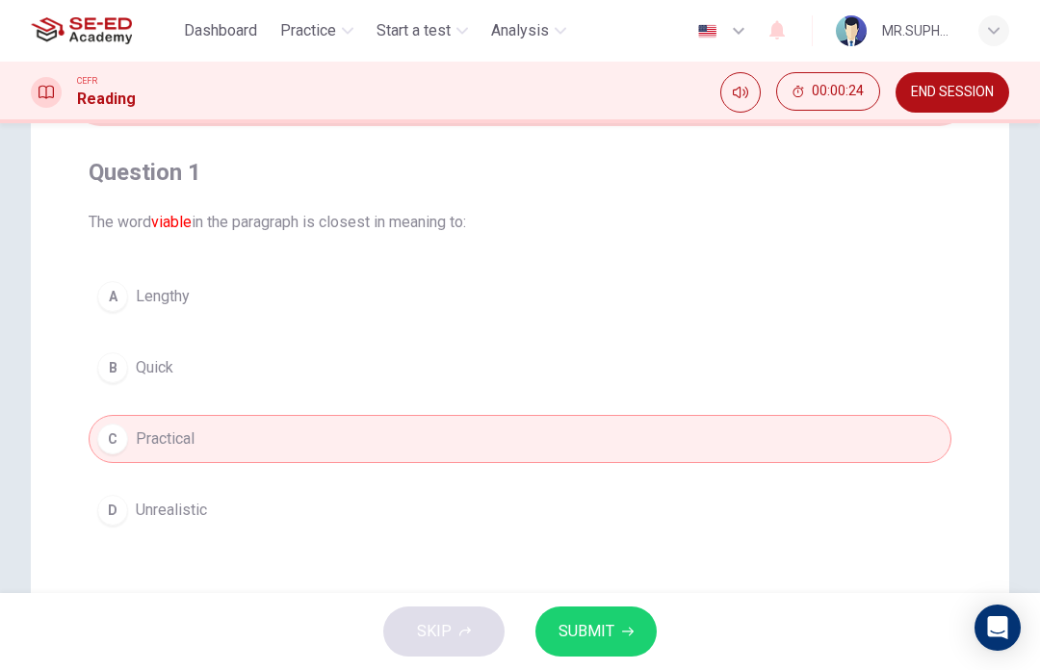
click at [612, 627] on span "SUBMIT" at bounding box center [587, 631] width 56 height 27
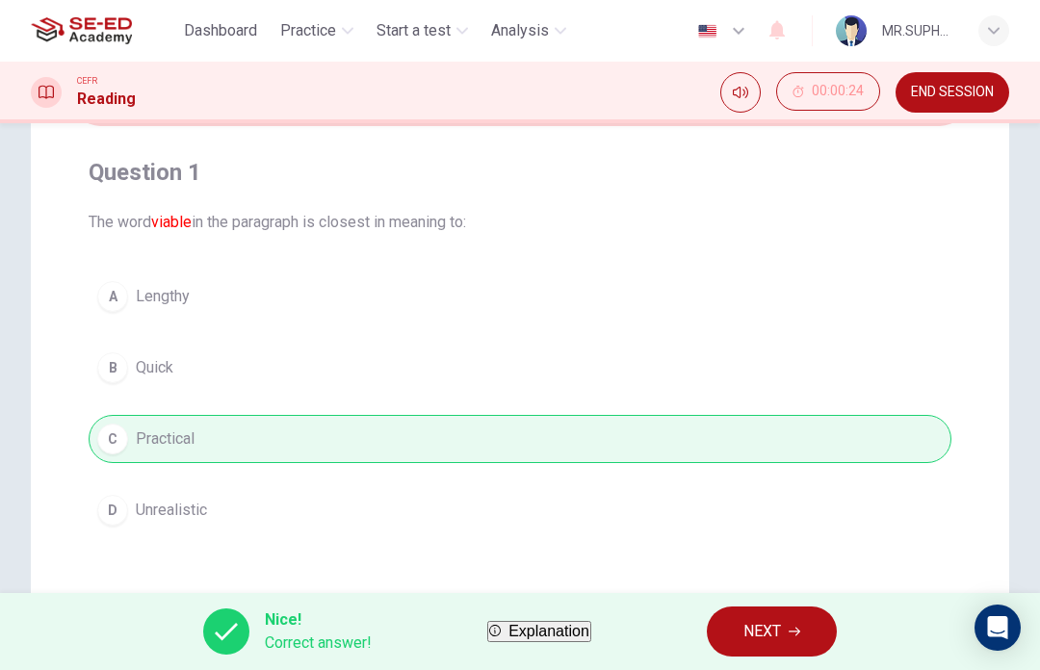
click at [779, 614] on button "NEXT" at bounding box center [772, 632] width 130 height 50
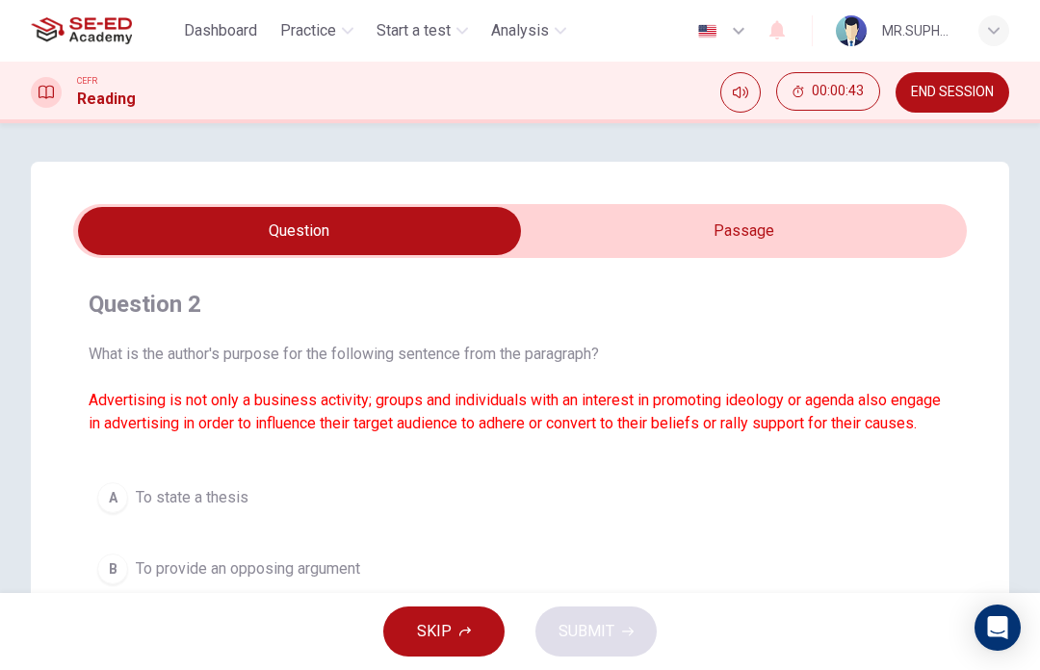
scroll to position [0, 0]
click at [663, 239] on input "checkbox" at bounding box center [299, 231] width 1341 height 48
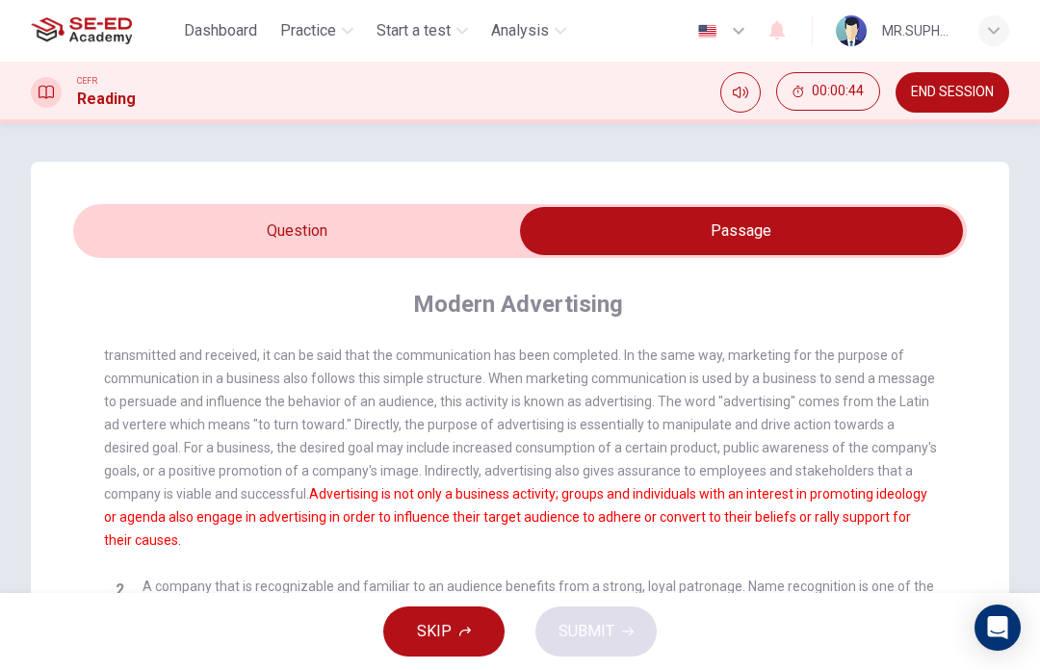
scroll to position [55, 0]
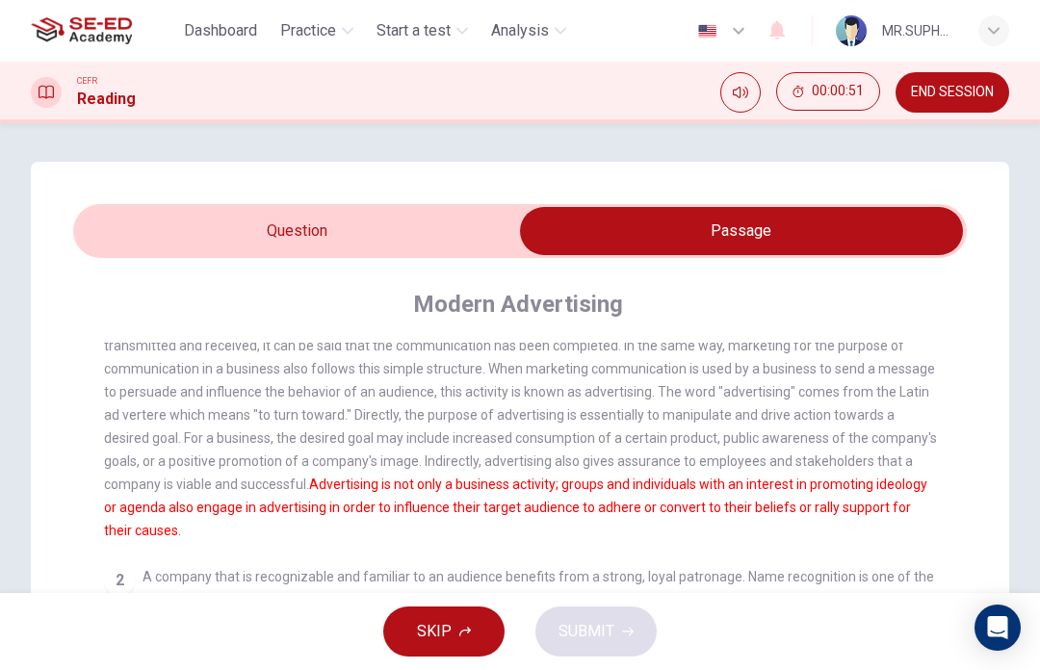
click at [440, 251] on input "checkbox" at bounding box center [741, 231] width 1341 height 48
checkbox input "false"
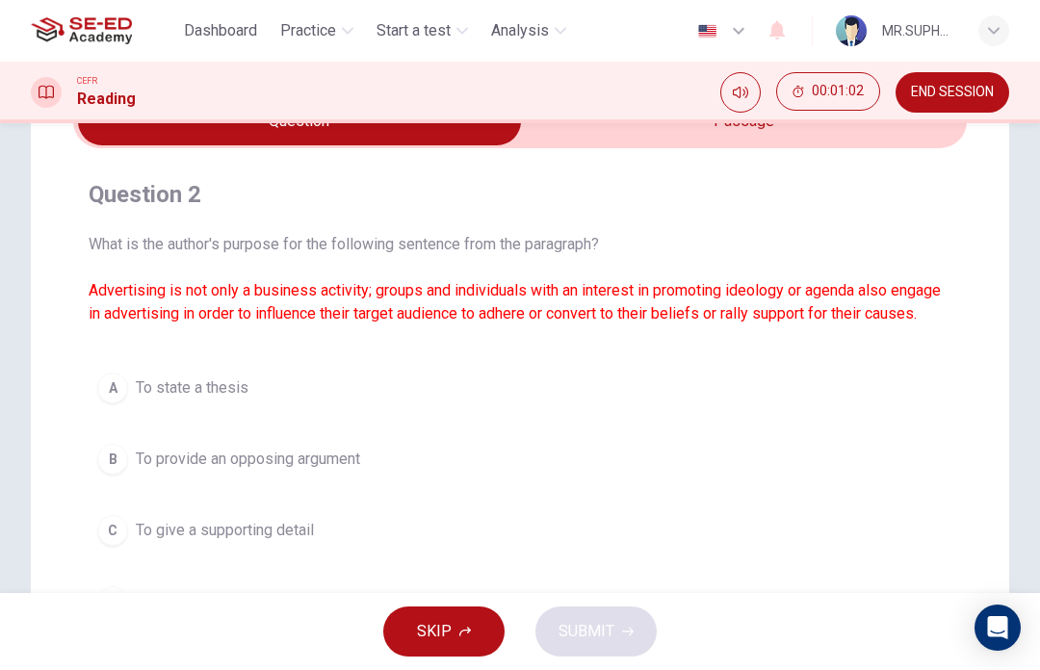
scroll to position [141, 0]
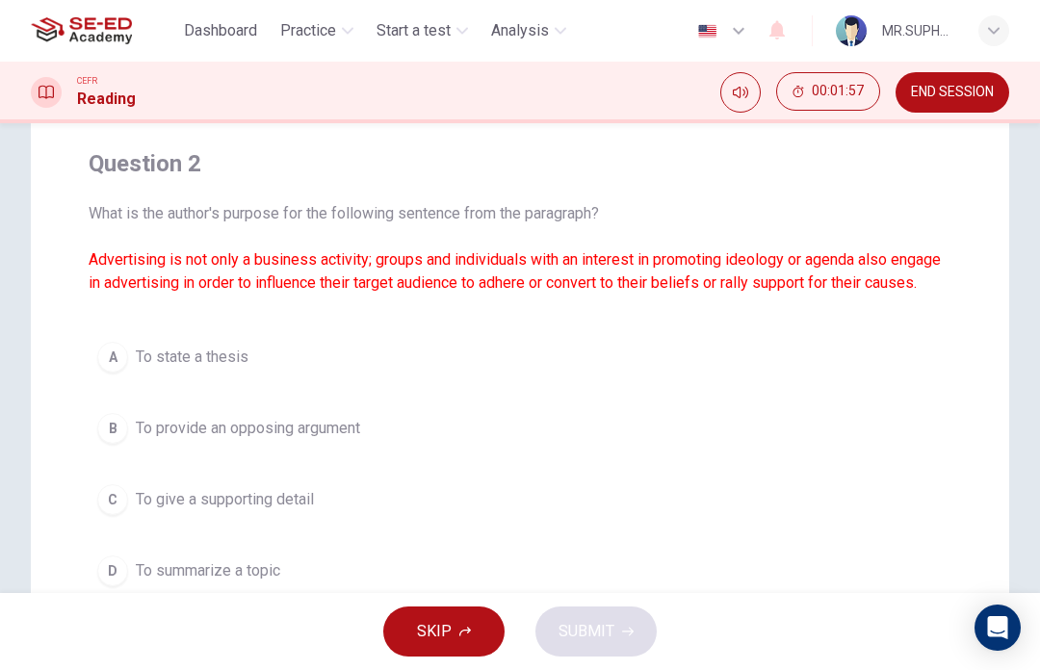
click at [972, 91] on span "END SESSION" at bounding box center [952, 92] width 83 height 15
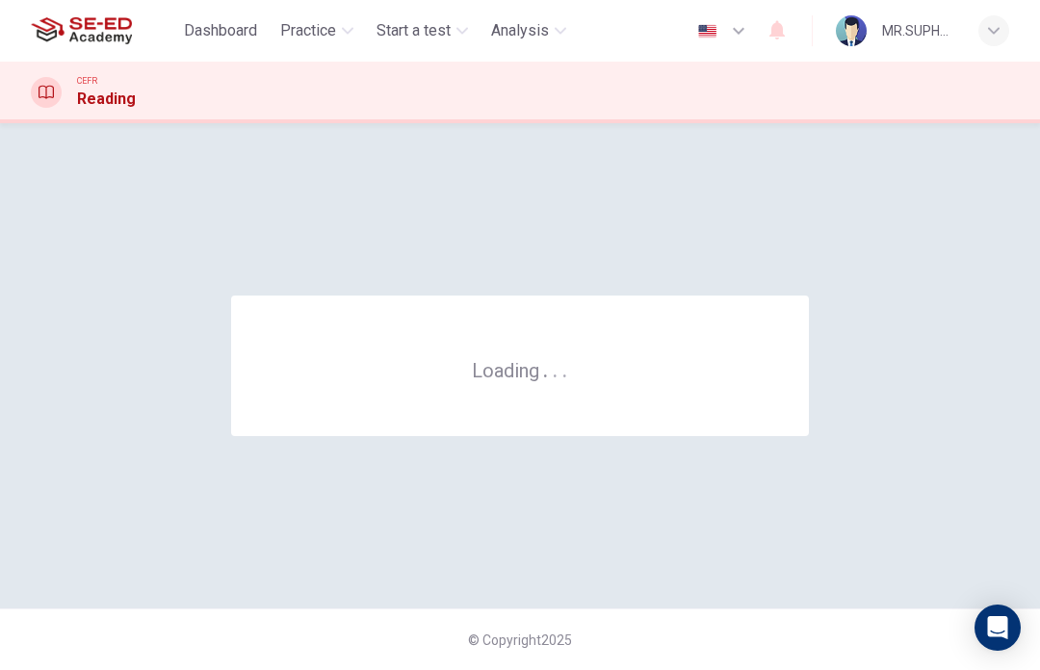
scroll to position [0, 0]
